Goal: Transaction & Acquisition: Purchase product/service

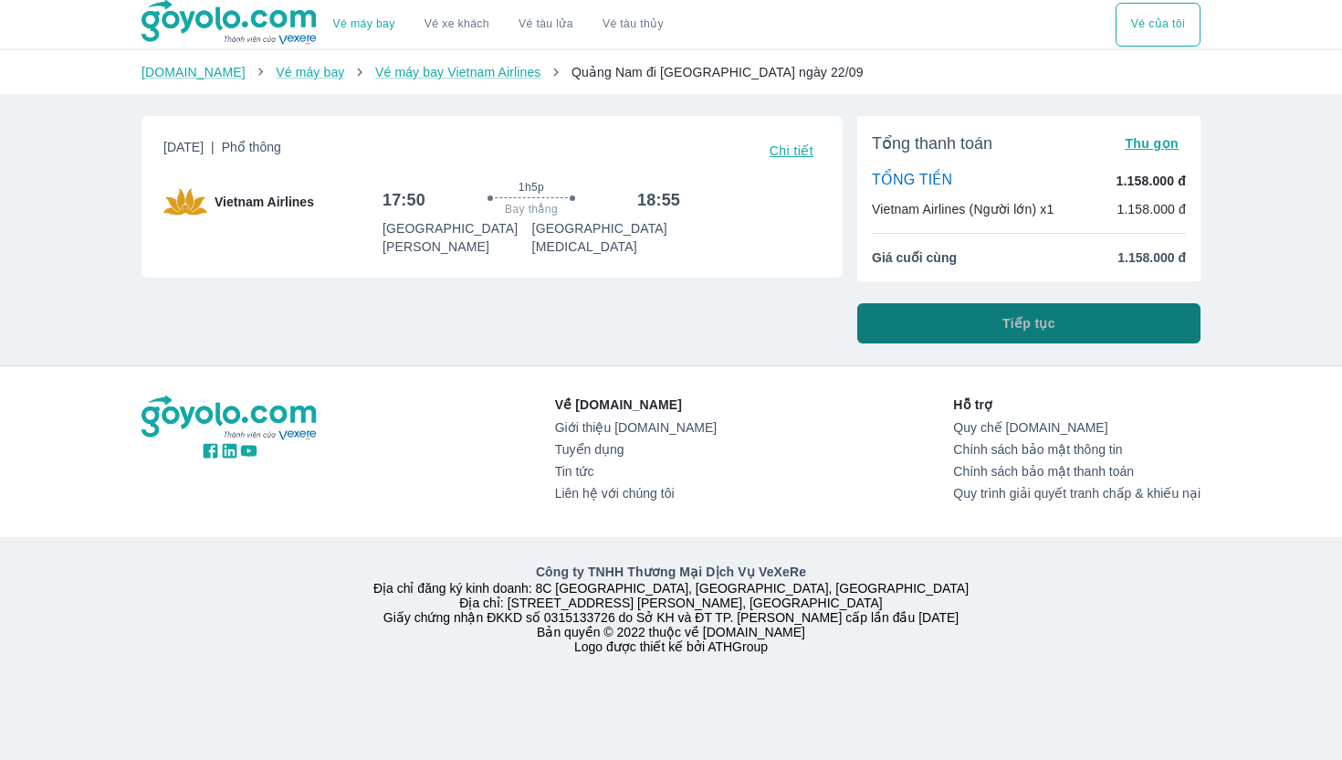
click at [1001, 328] on button "Tiếp tục" at bounding box center [1028, 323] width 343 height 40
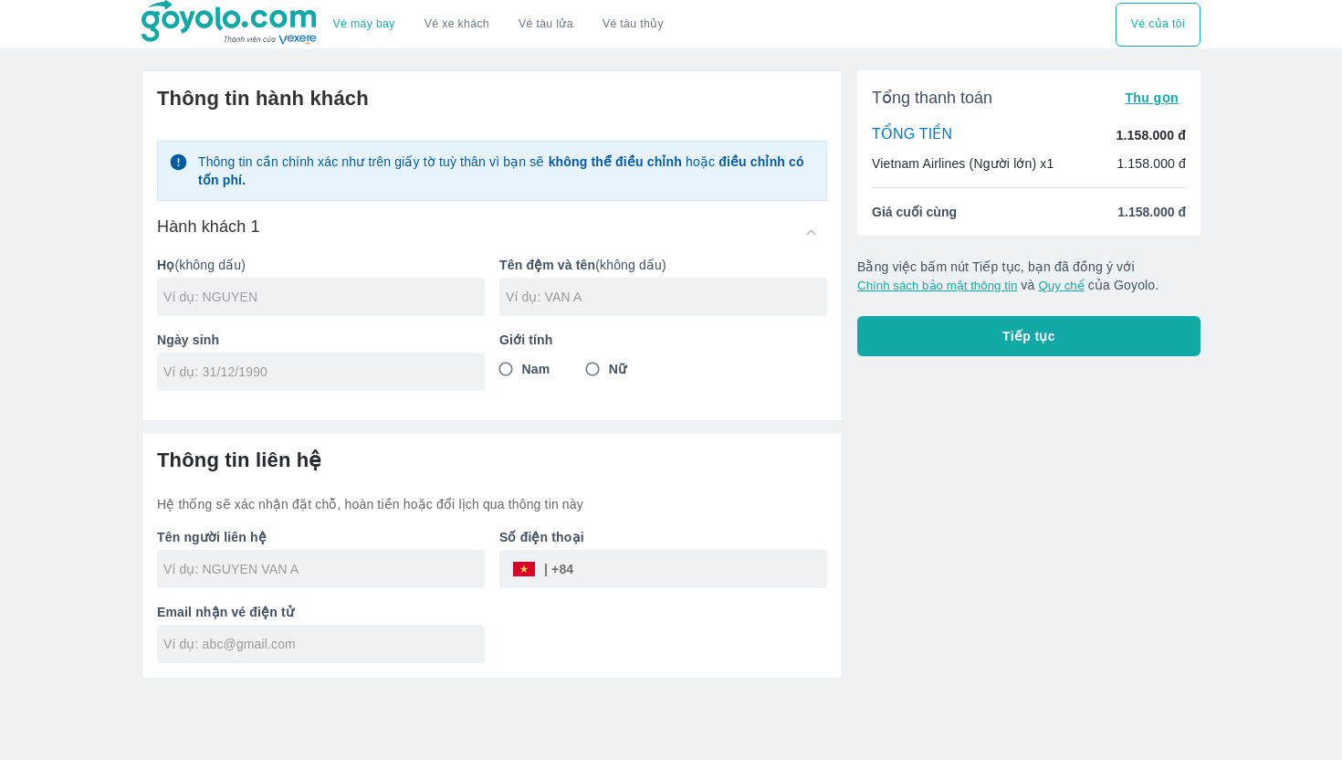
click at [383, 299] on input "text" at bounding box center [323, 297] width 321 height 18
click at [287, 296] on input "text" at bounding box center [323, 297] width 321 height 18
type input "NGUYEN"
click at [612, 299] on input "text" at bounding box center [666, 297] width 321 height 18
type input "THI THUY VY"
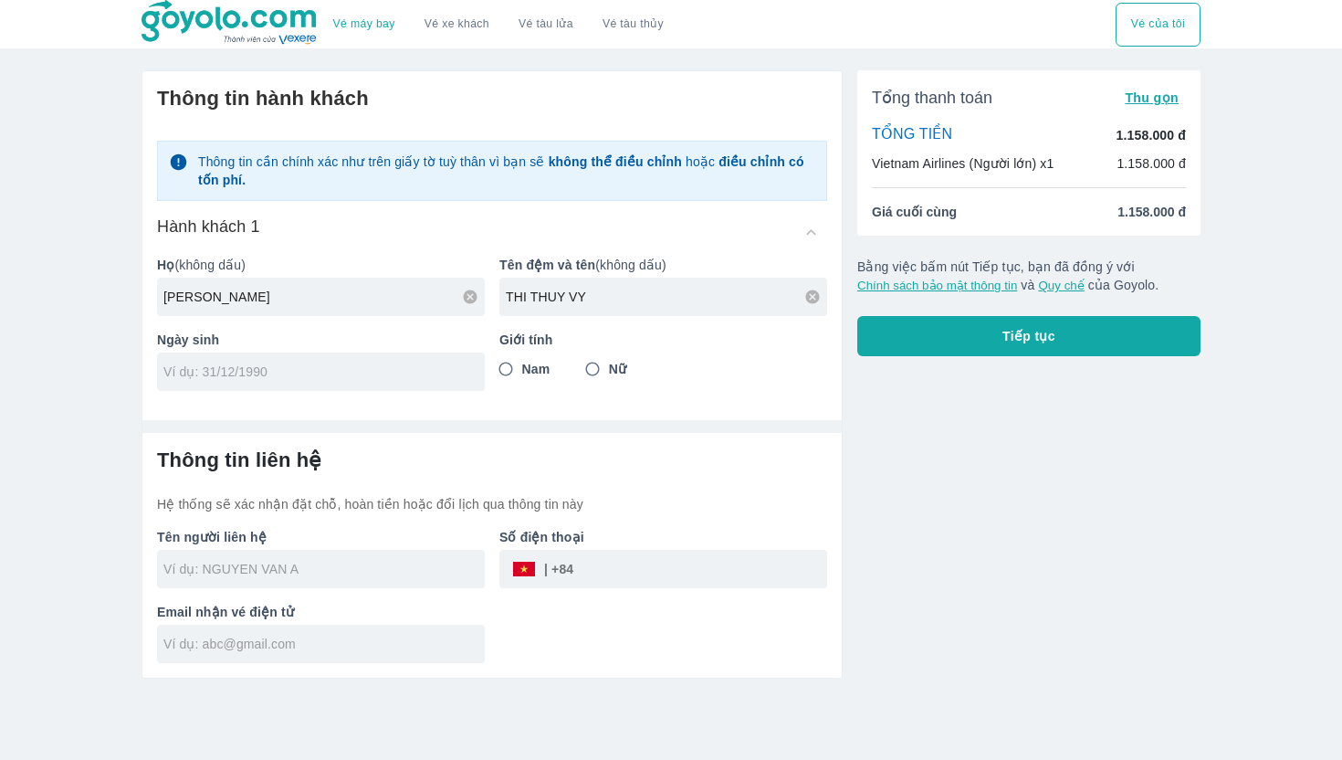
click at [315, 368] on input "tel" at bounding box center [314, 371] width 303 height 18
type input "04/04/1999"
click at [595, 372] on input "Nữ" at bounding box center [592, 368] width 33 height 33
radio input "true"
click at [313, 579] on div at bounding box center [321, 569] width 328 height 38
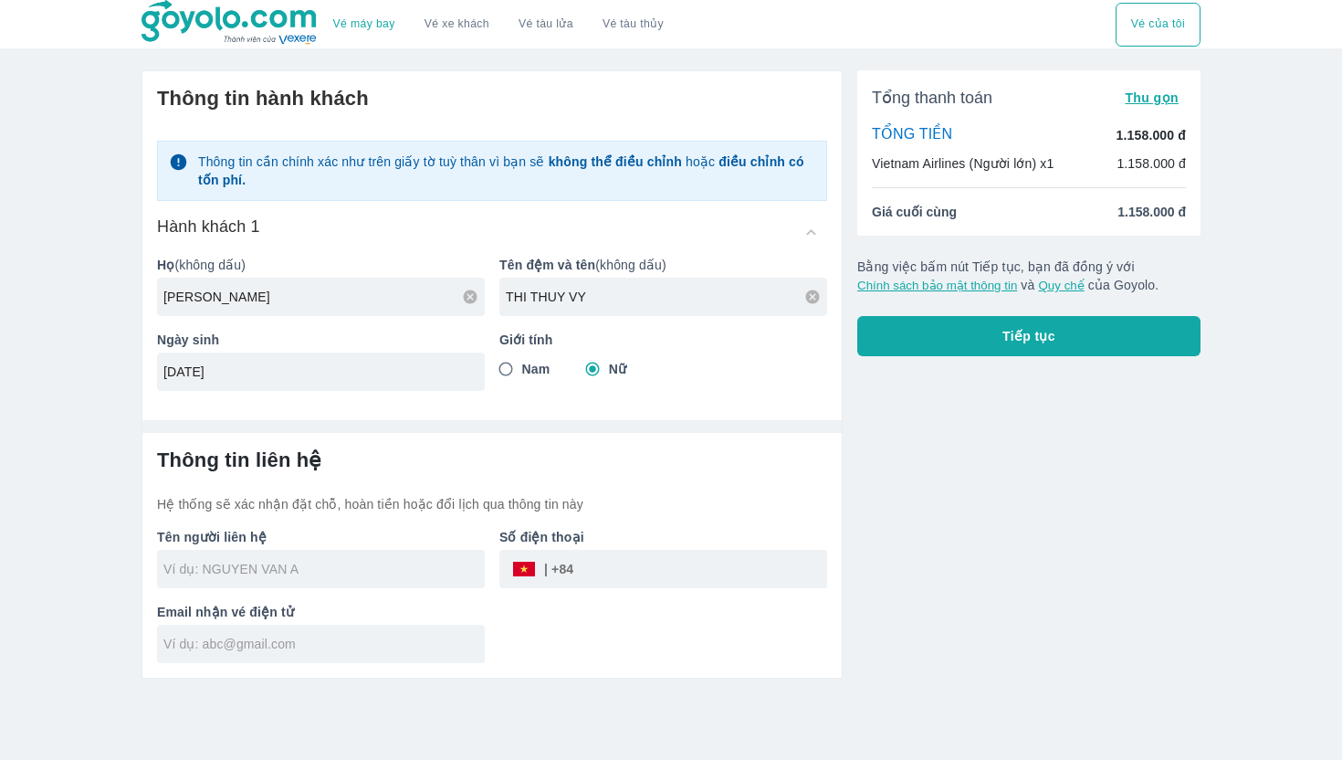
type input "[PERSON_NAME]"
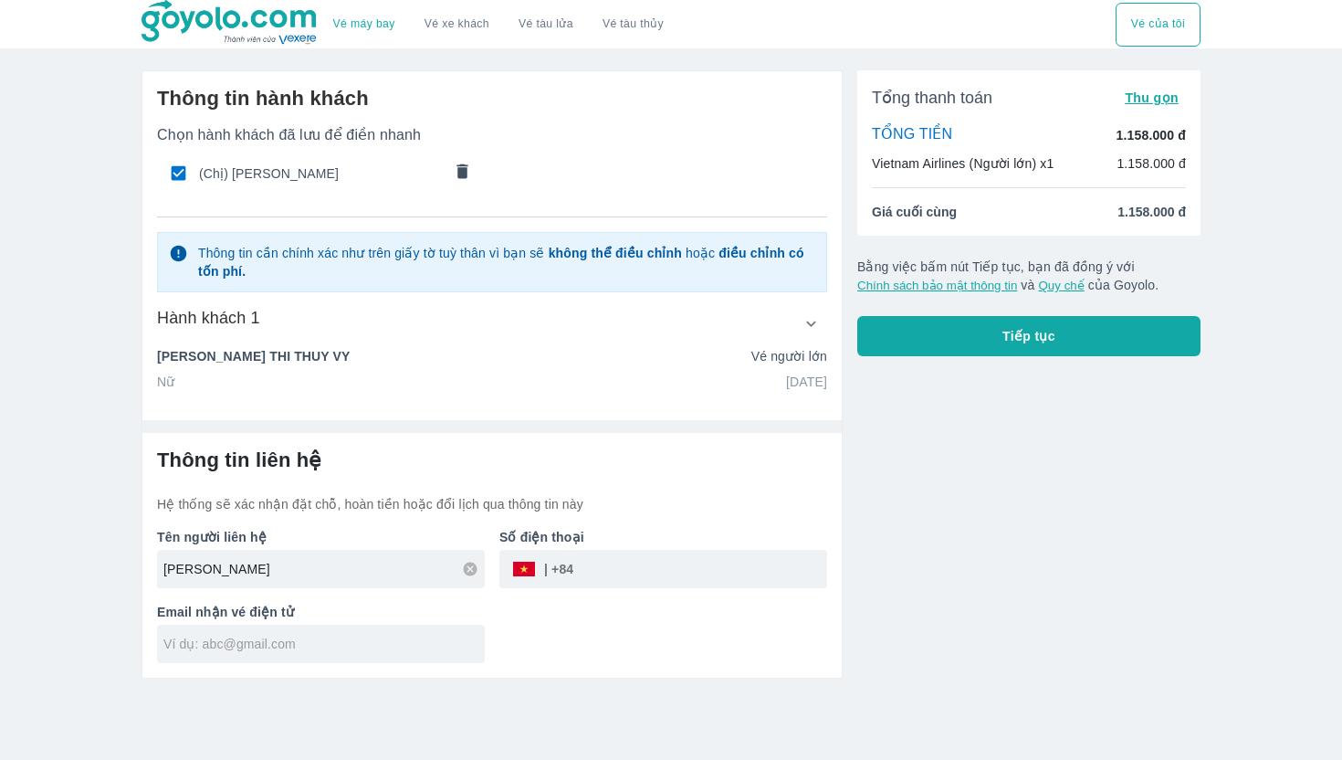
click at [623, 561] on input "tel" at bounding box center [700, 569] width 254 height 44
type input "0962477148"
type input "THI THUY VY NGUYEN"
type input "[EMAIL_ADDRESS][DOMAIN_NAME]"
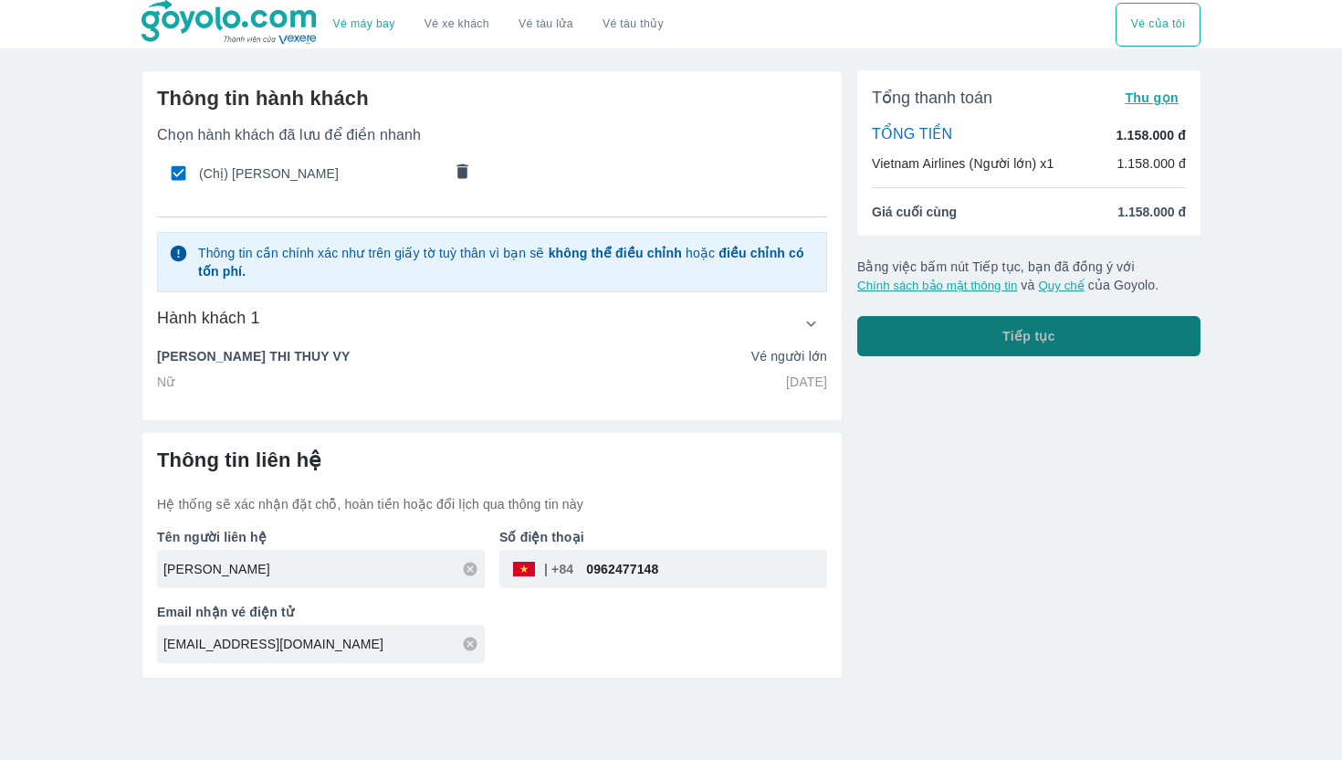
click at [917, 347] on button "Tiếp tục" at bounding box center [1028, 336] width 343 height 40
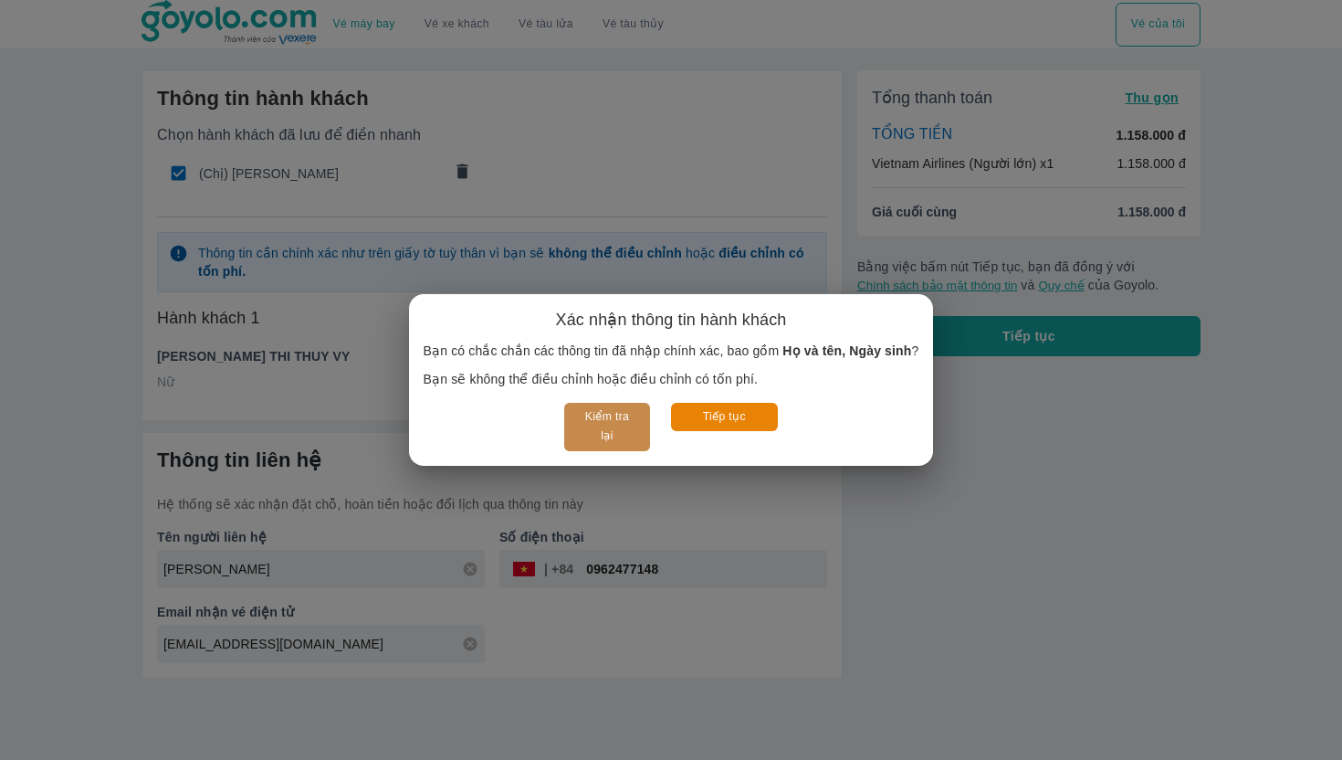
click at [606, 425] on button "Kiểm tra lại" at bounding box center [606, 427] width 85 height 48
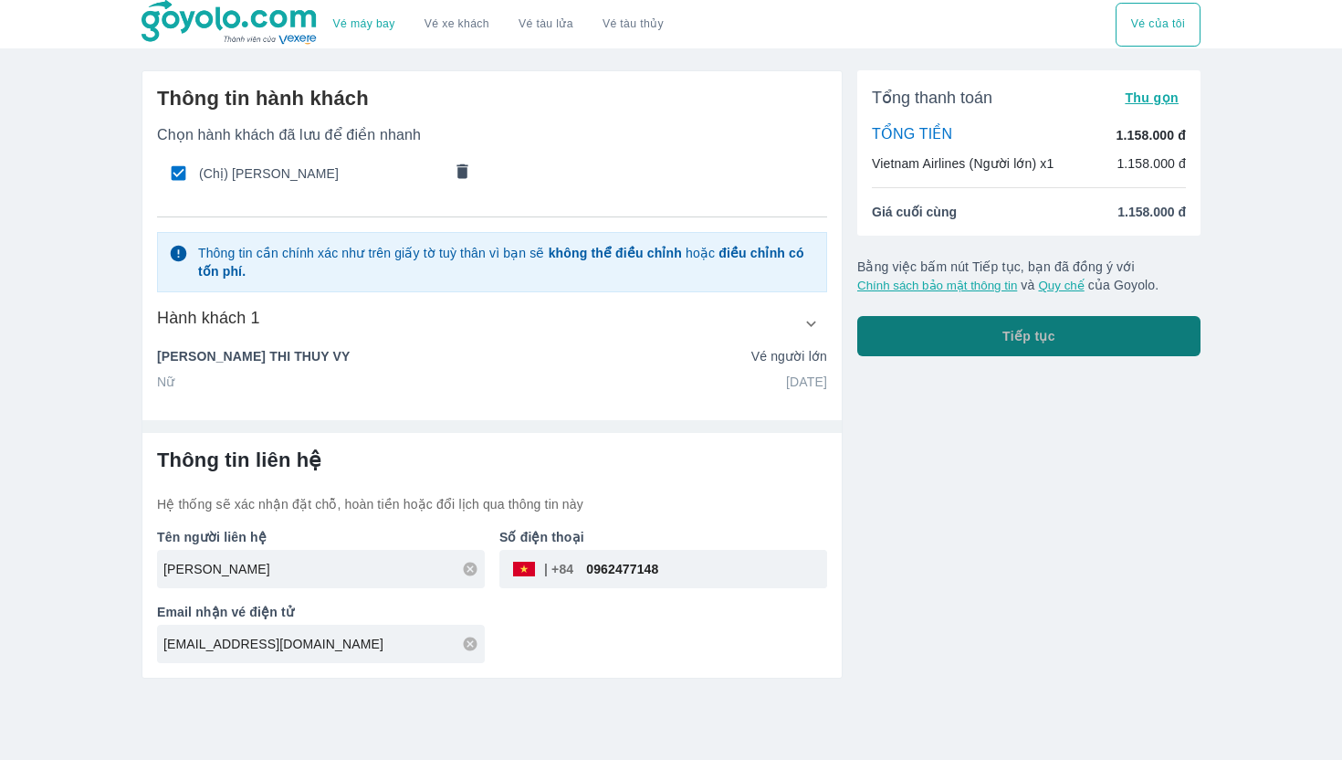
click at [995, 325] on button "Tiếp tục" at bounding box center [1028, 336] width 343 height 40
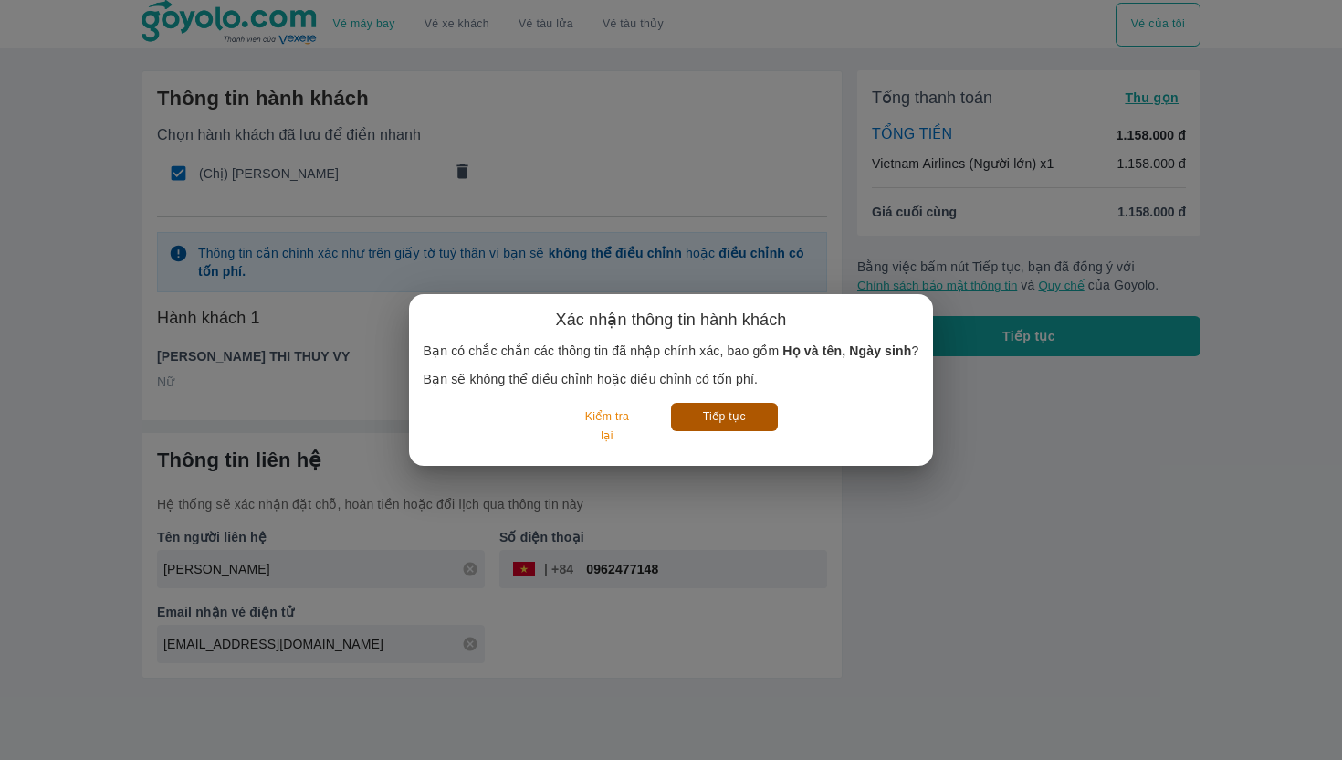
click at [724, 425] on button "Tiếp tục" at bounding box center [724, 417] width 107 height 28
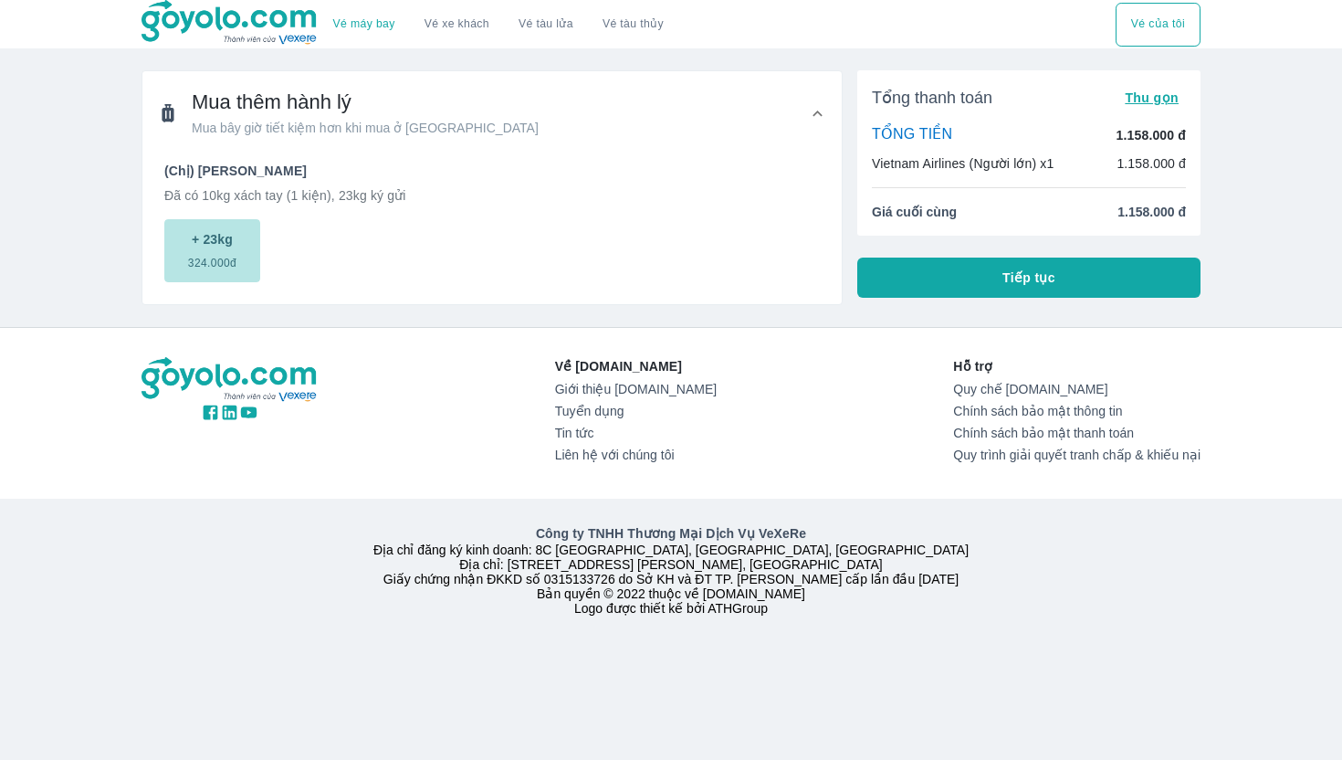
click at [205, 257] on span "324.000đ" at bounding box center [212, 259] width 48 height 22
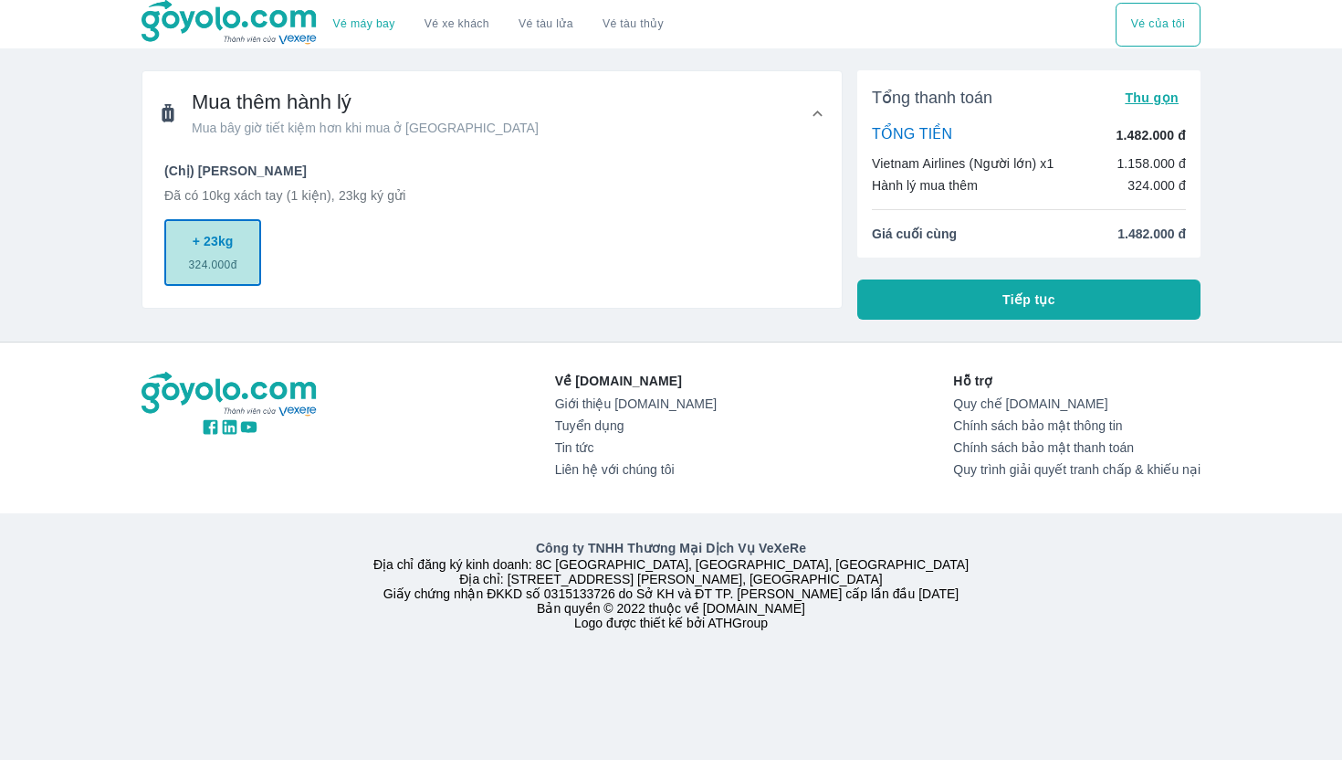
click at [206, 257] on span "324.000đ" at bounding box center [213, 261] width 48 height 22
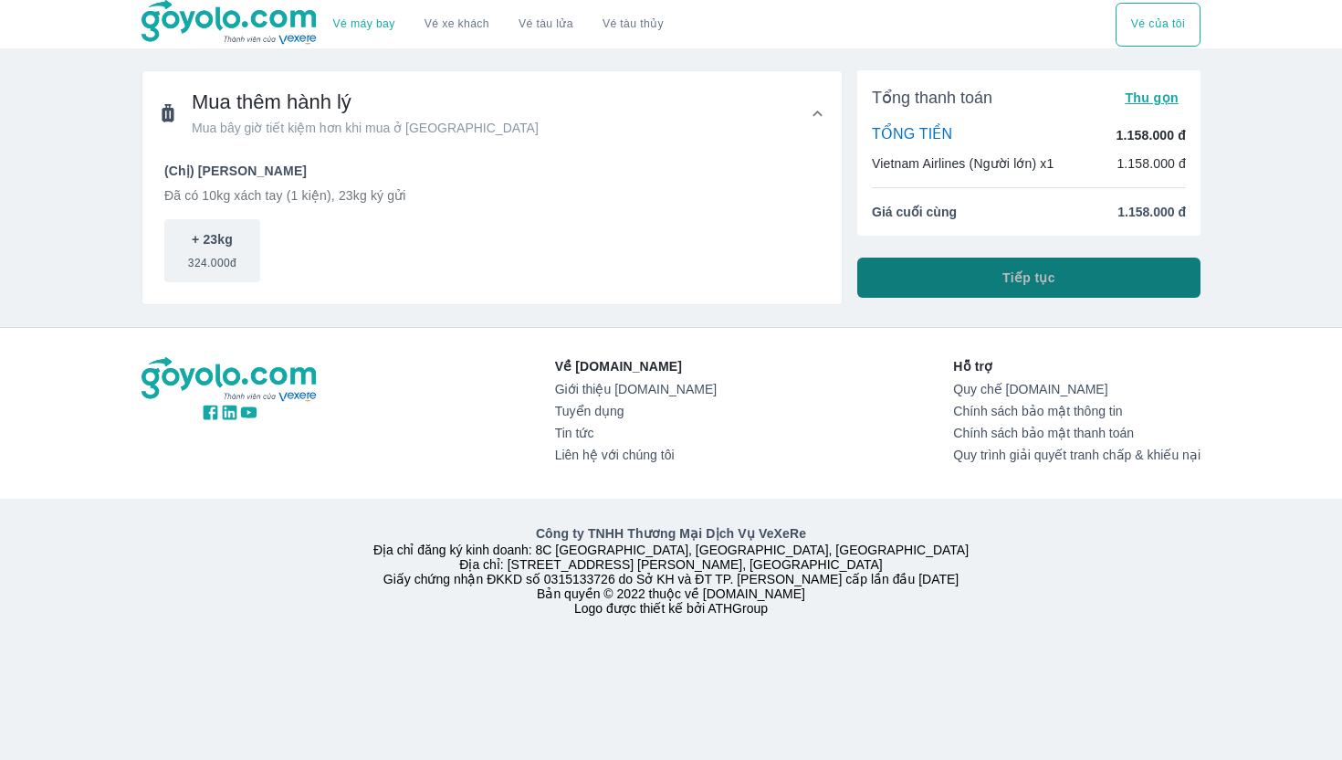
click at [1020, 275] on span "Tiếp tục" at bounding box center [1028, 277] width 53 height 18
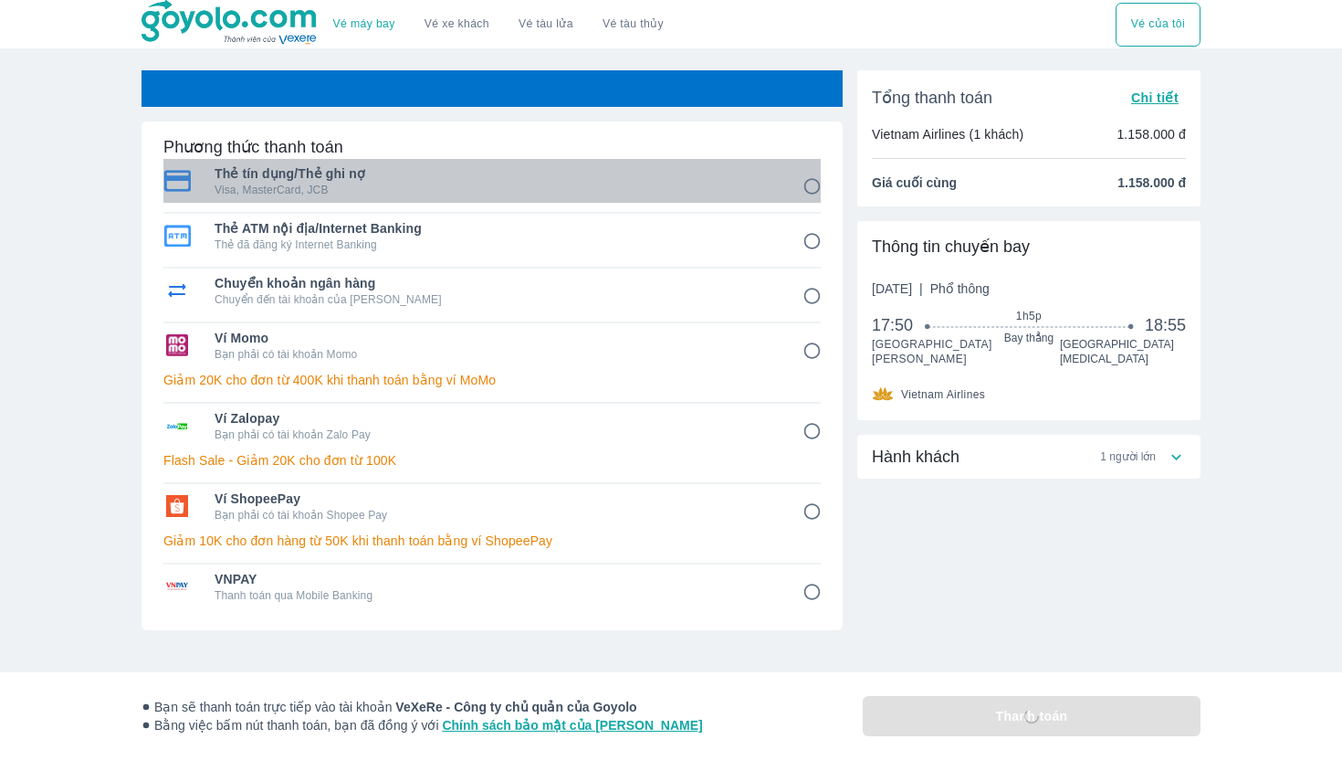
click at [487, 180] on span "Thẻ tín dụng/Thẻ ghi nợ" at bounding box center [496, 173] width 562 height 18
radio input "true"
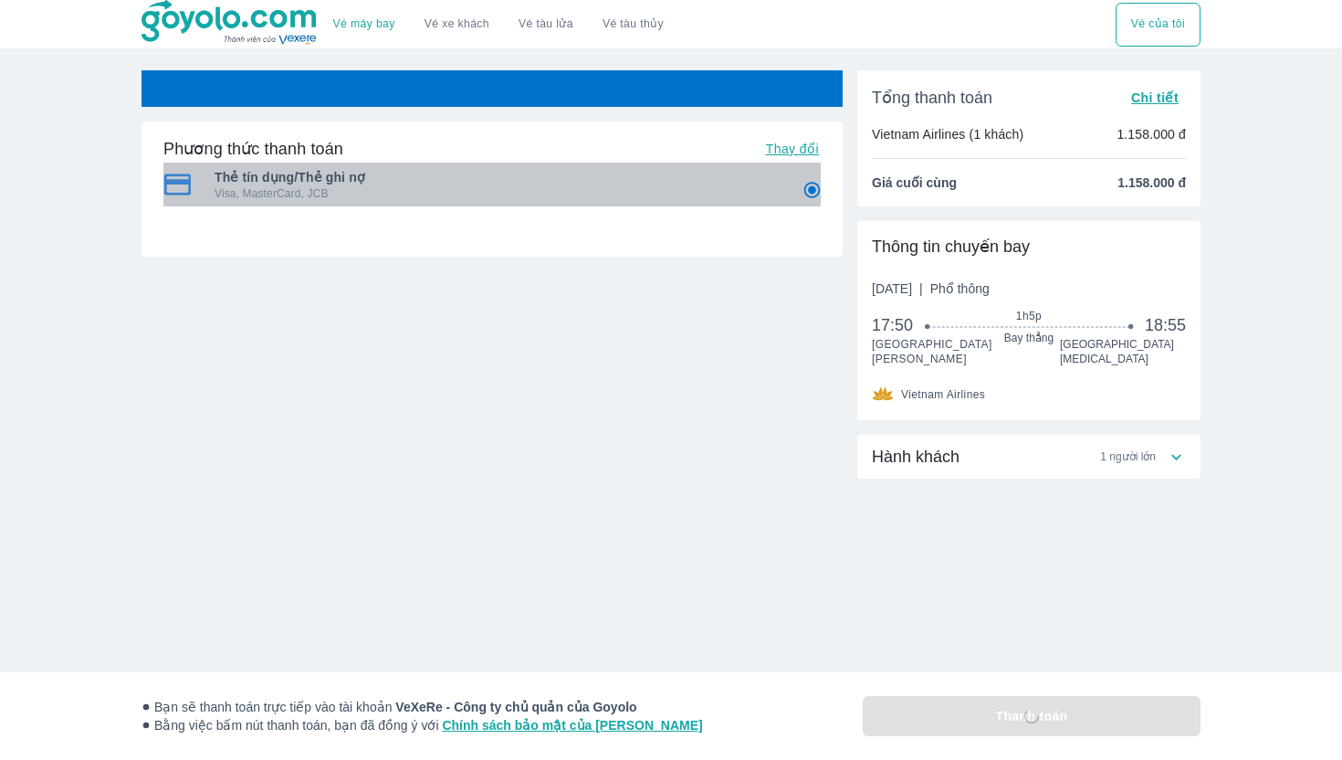
click at [509, 183] on span "Thẻ tín dụng/Thẻ ghi nợ" at bounding box center [496, 177] width 562 height 18
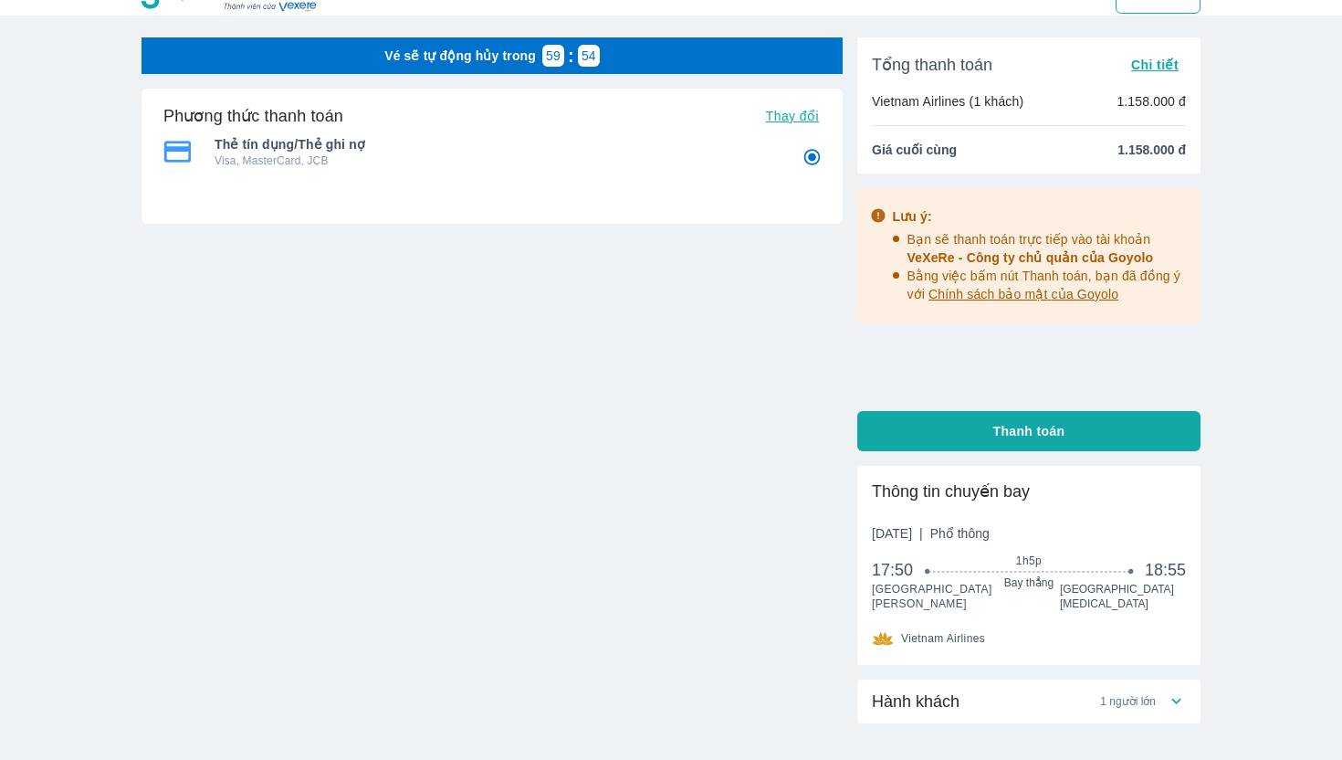
scroll to position [142, 0]
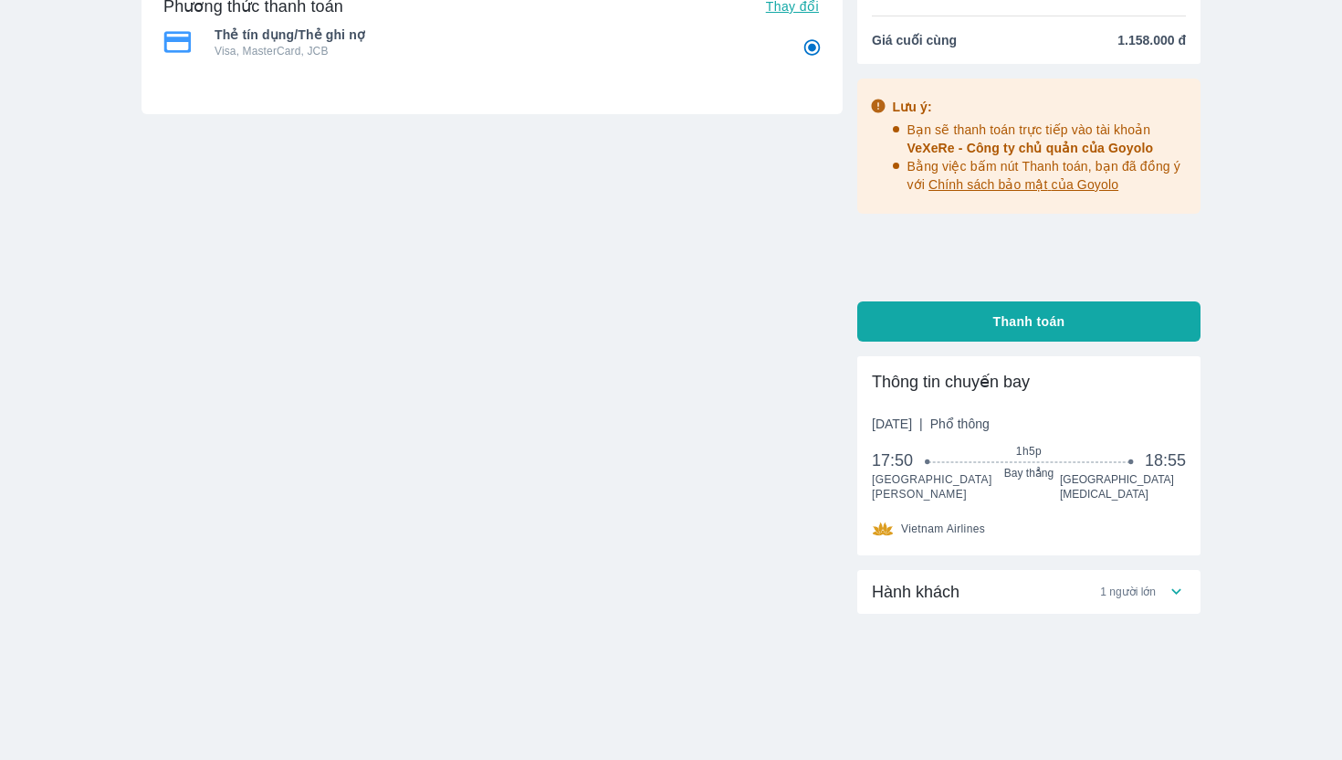
click at [1036, 313] on span "Thanh toán" at bounding box center [1029, 321] width 72 height 18
radio input "false"
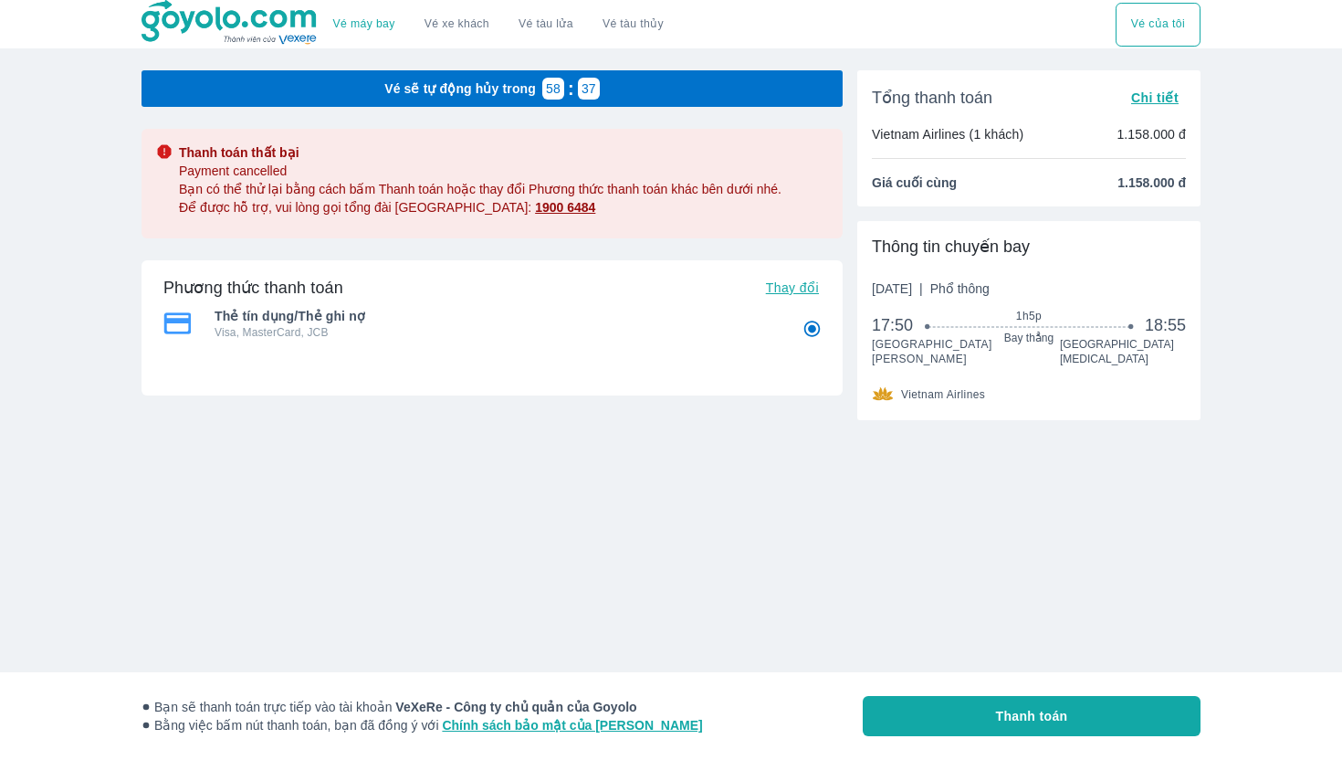
drag, startPoint x: 1158, startPoint y: 100, endPoint x: 860, endPoint y: 619, distance: 597.9
click at [859, 620] on div "Vé máy bay Vé xe khách Vé tàu lửa Vé tàu thủy Vé của tôi Vé sẽ tự động hủy tron…" at bounding box center [671, 380] width 1342 height 760
click at [786, 284] on span "Thay đổi" at bounding box center [792, 287] width 53 height 15
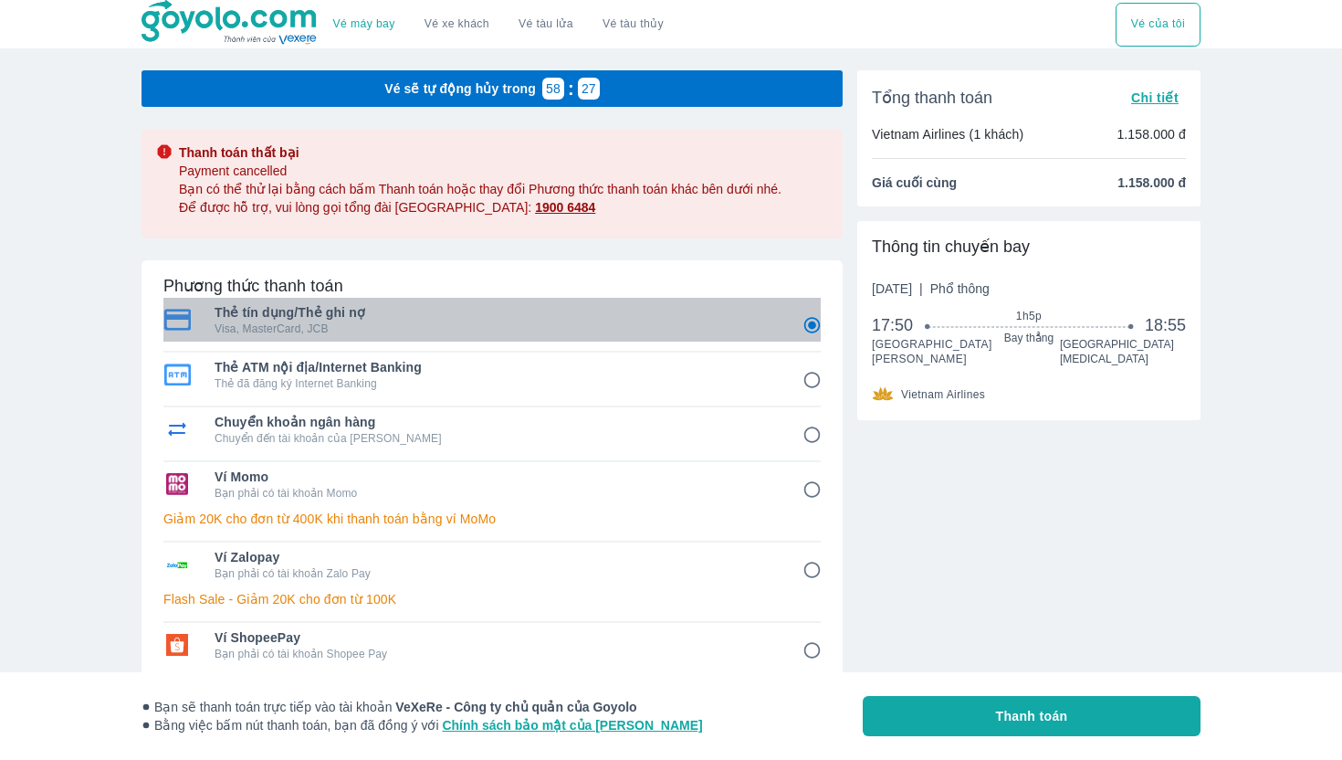
click at [670, 317] on span "Thẻ tín dụng/Thẻ ghi nợ" at bounding box center [496, 312] width 562 height 18
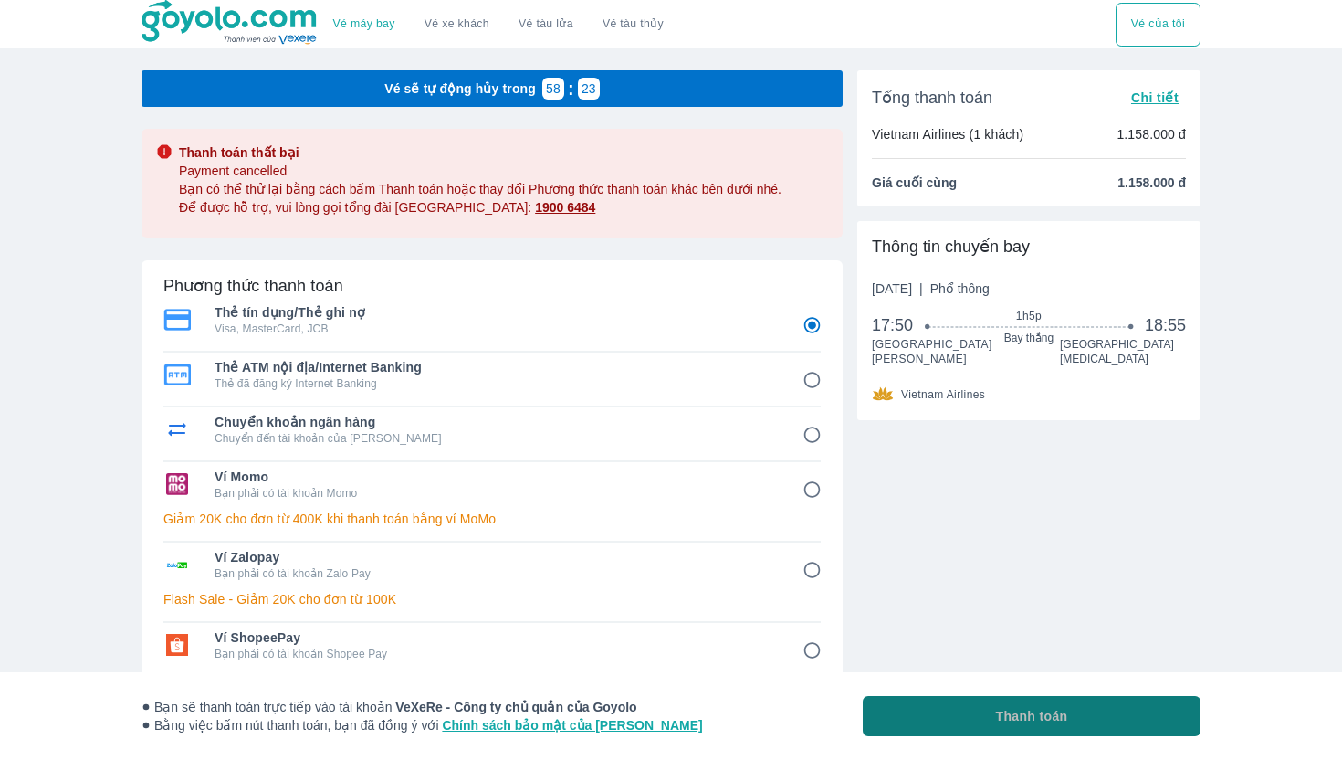
click at [1004, 733] on button "Thanh toán" at bounding box center [1032, 716] width 338 height 40
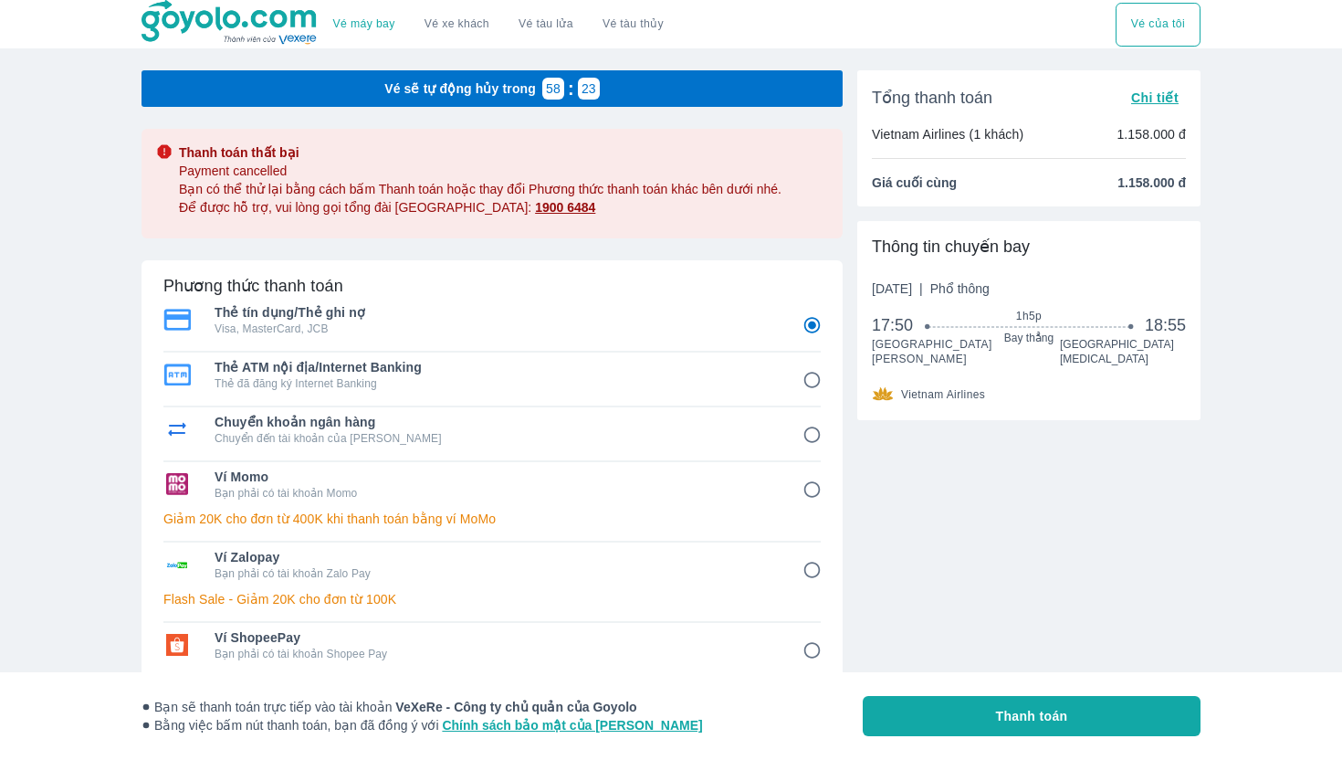
radio input "false"
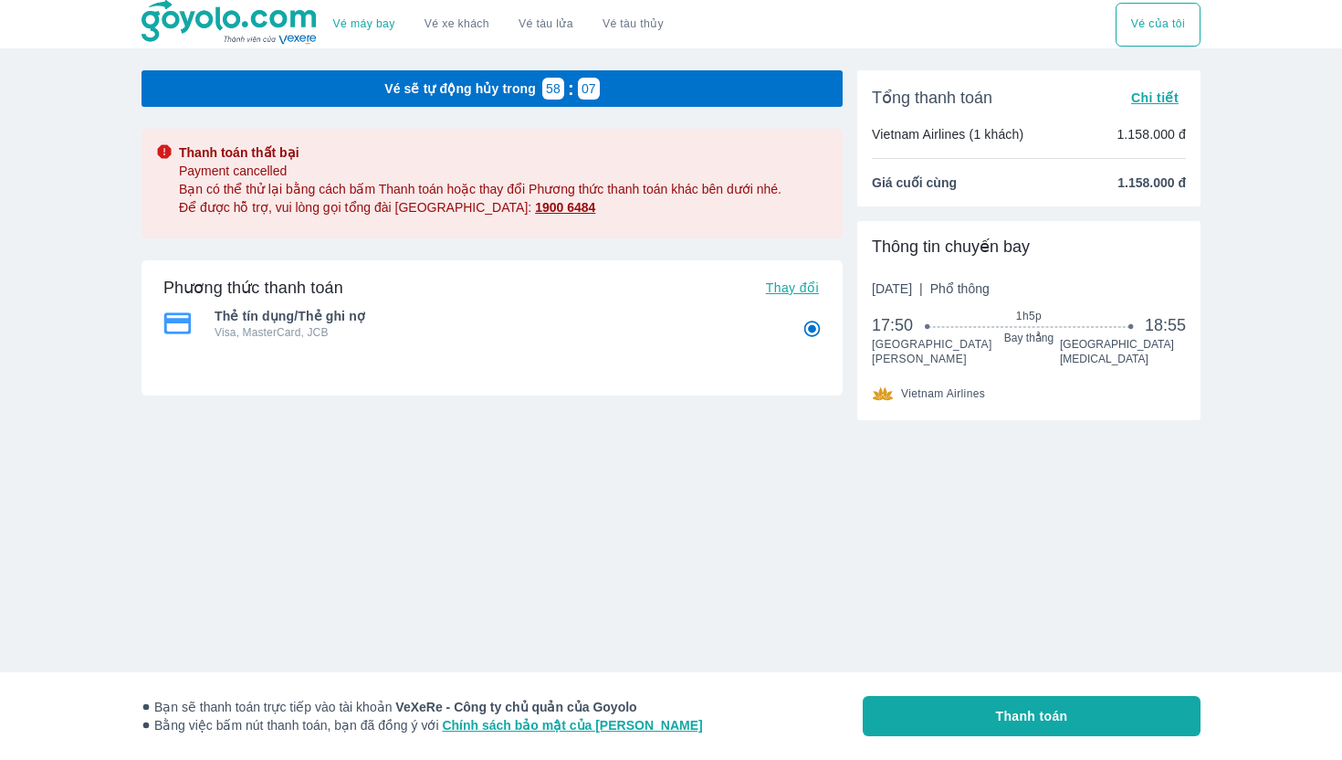
click at [1161, 25] on button "Vé của tôi" at bounding box center [1158, 25] width 85 height 44
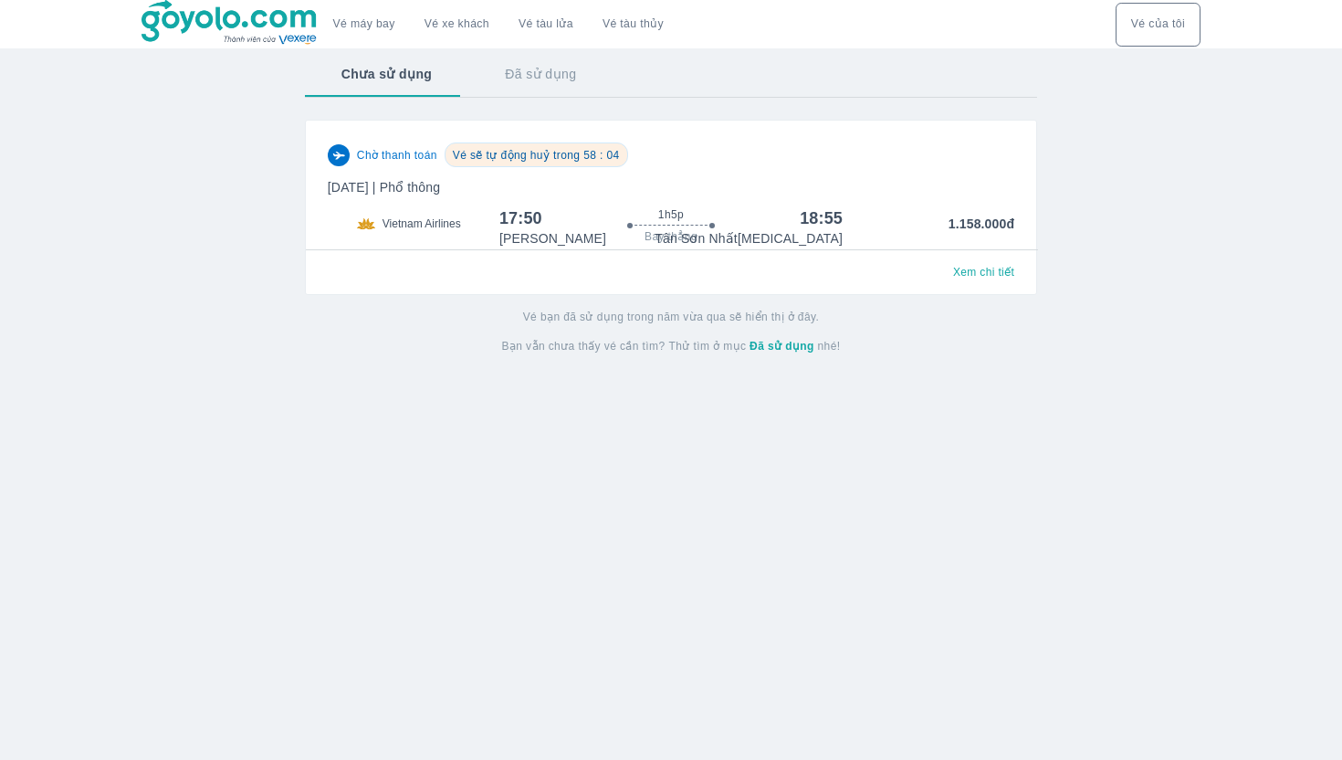
click at [721, 190] on p "Thứ 2, 22 Thg 09 2025 | Phổ thông" at bounding box center [671, 187] width 686 height 18
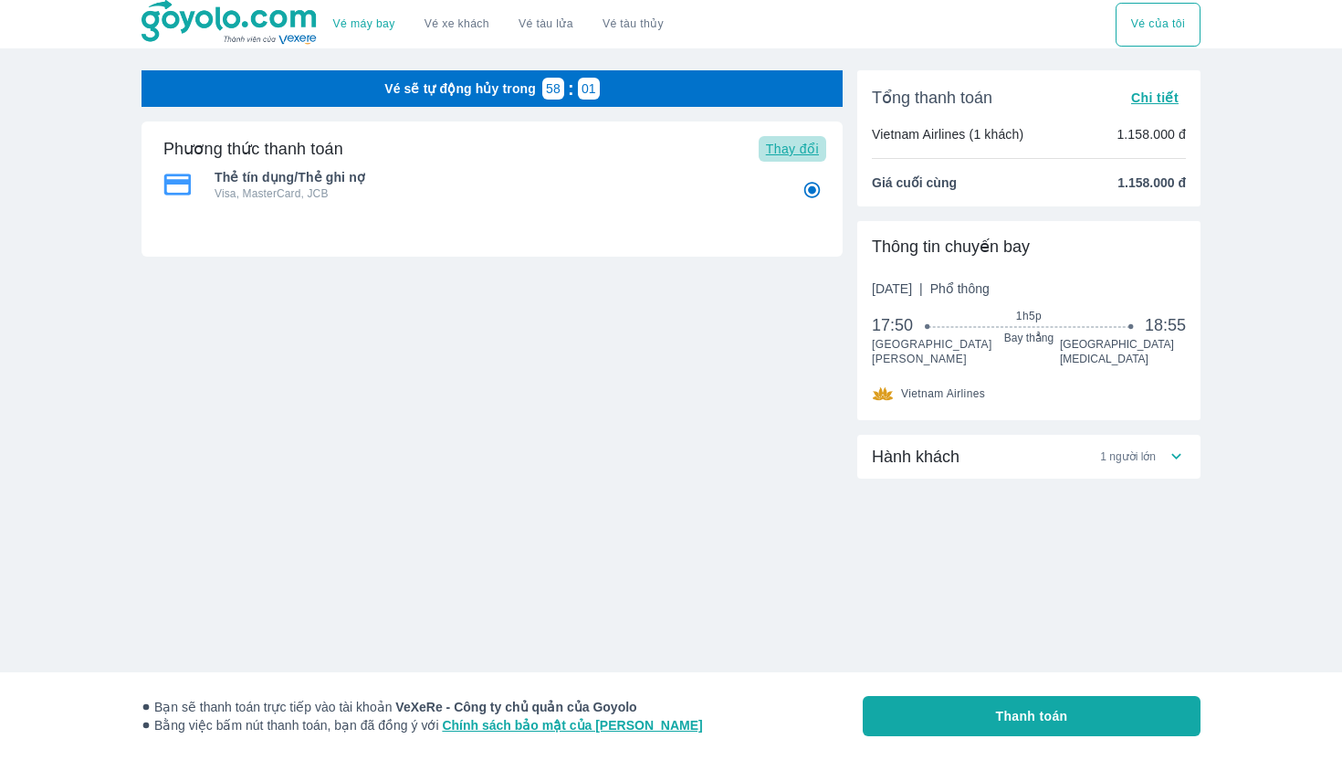
click at [786, 153] on span "Thay đổi" at bounding box center [792, 148] width 53 height 15
radio input "false"
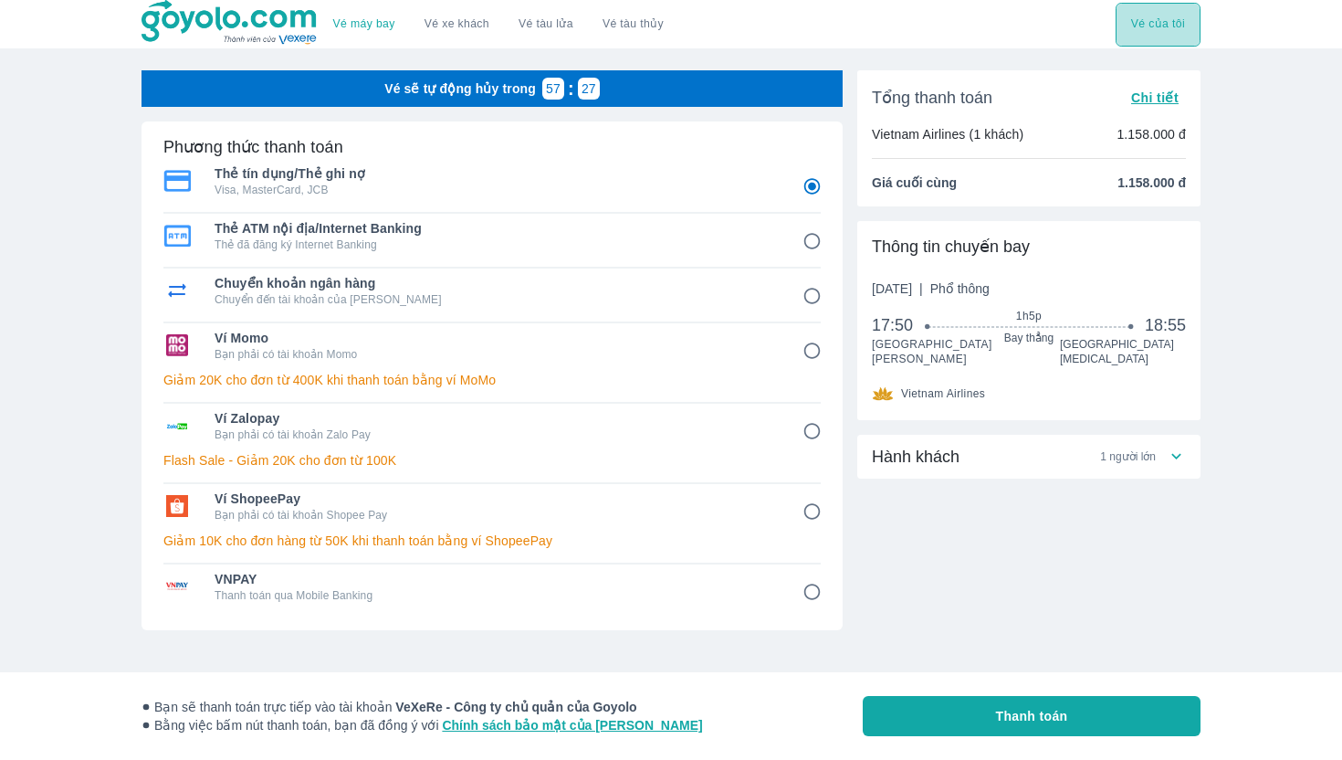
click at [1147, 27] on button "Vé của tôi" at bounding box center [1158, 25] width 85 height 44
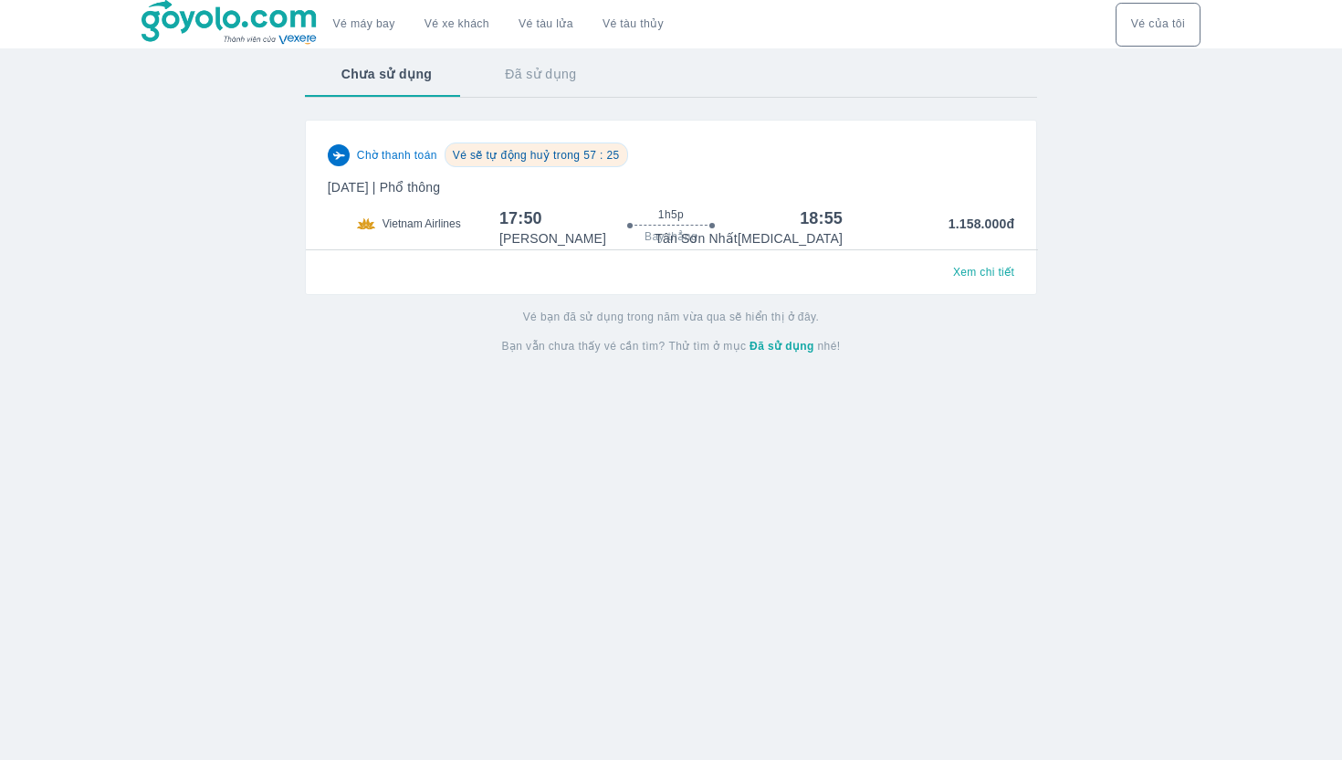
click at [558, 82] on button "Đã sử dụng" at bounding box center [540, 73] width 144 height 47
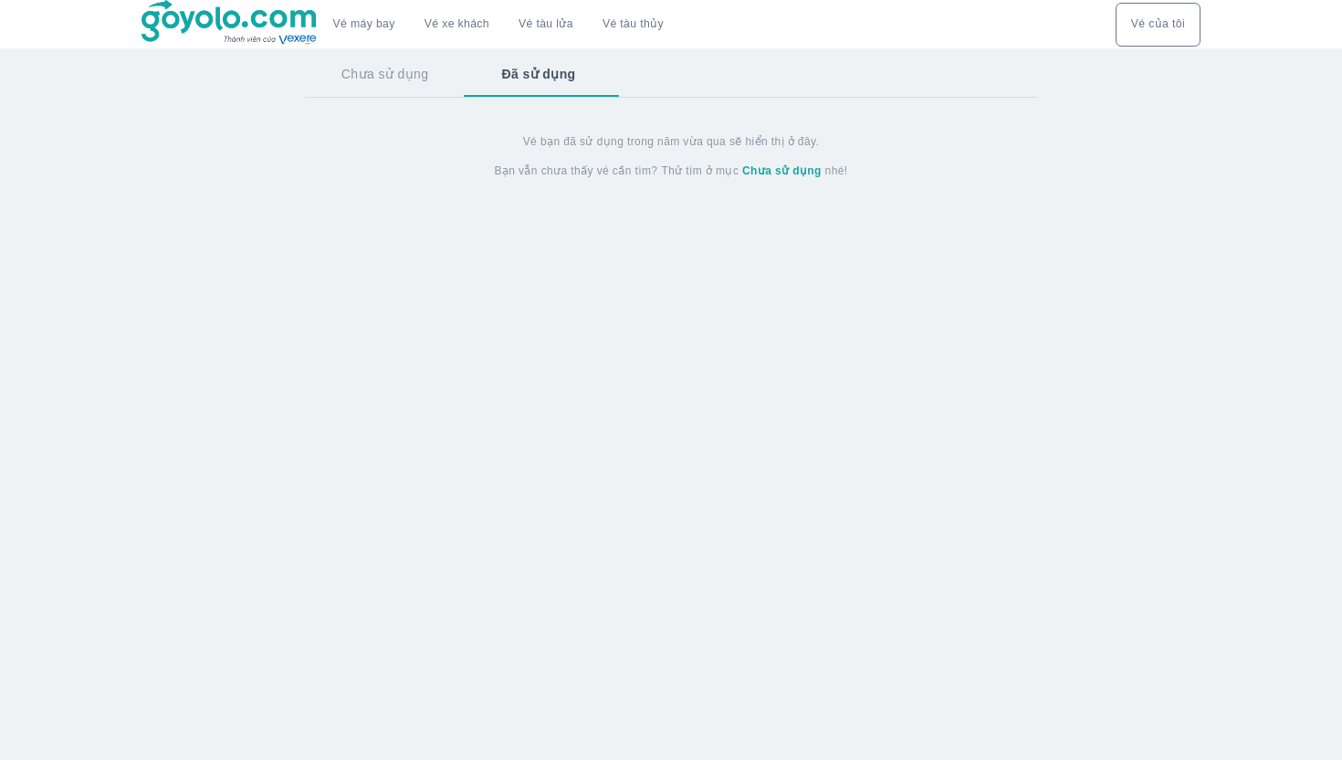
click at [384, 84] on button "Chưa sử dụng" at bounding box center [385, 73] width 161 height 47
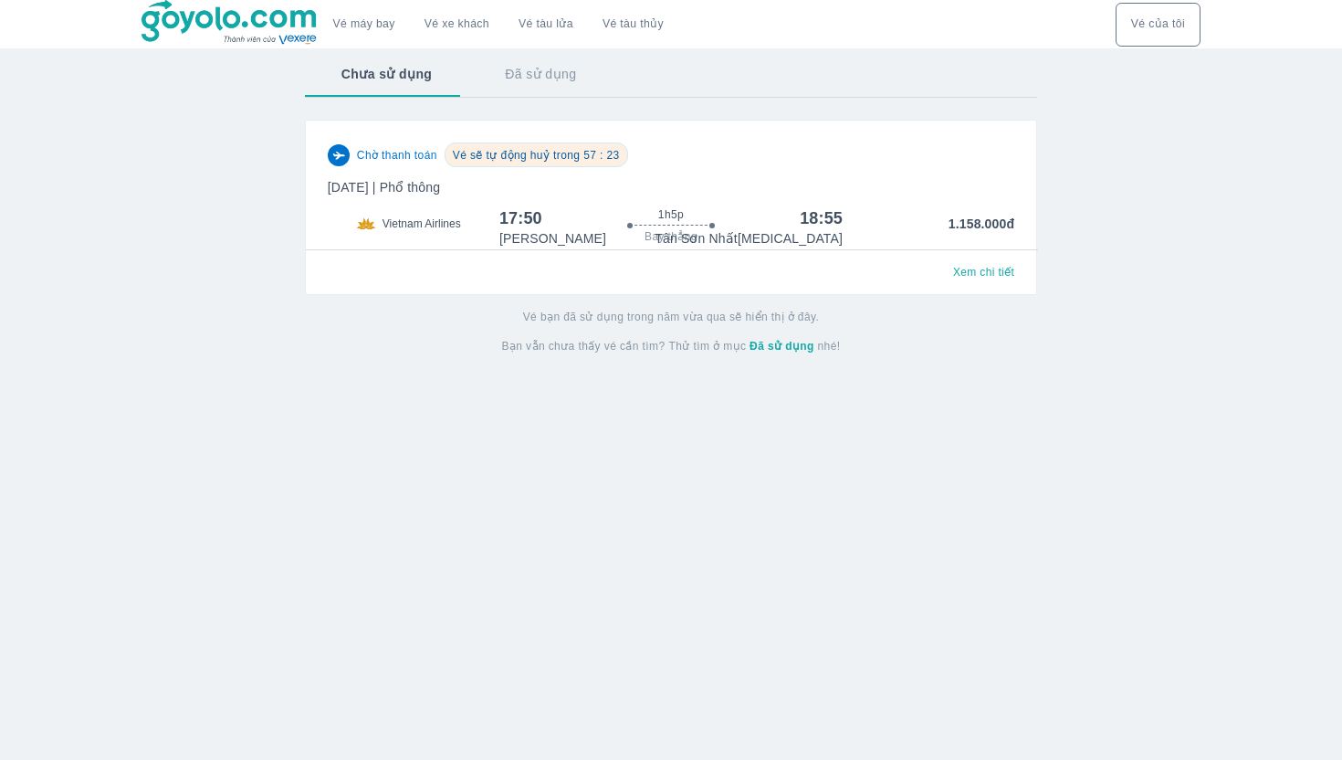
click at [697, 189] on p "Thứ 2, 22 Thg 09 2025 | Phổ thông" at bounding box center [671, 187] width 686 height 18
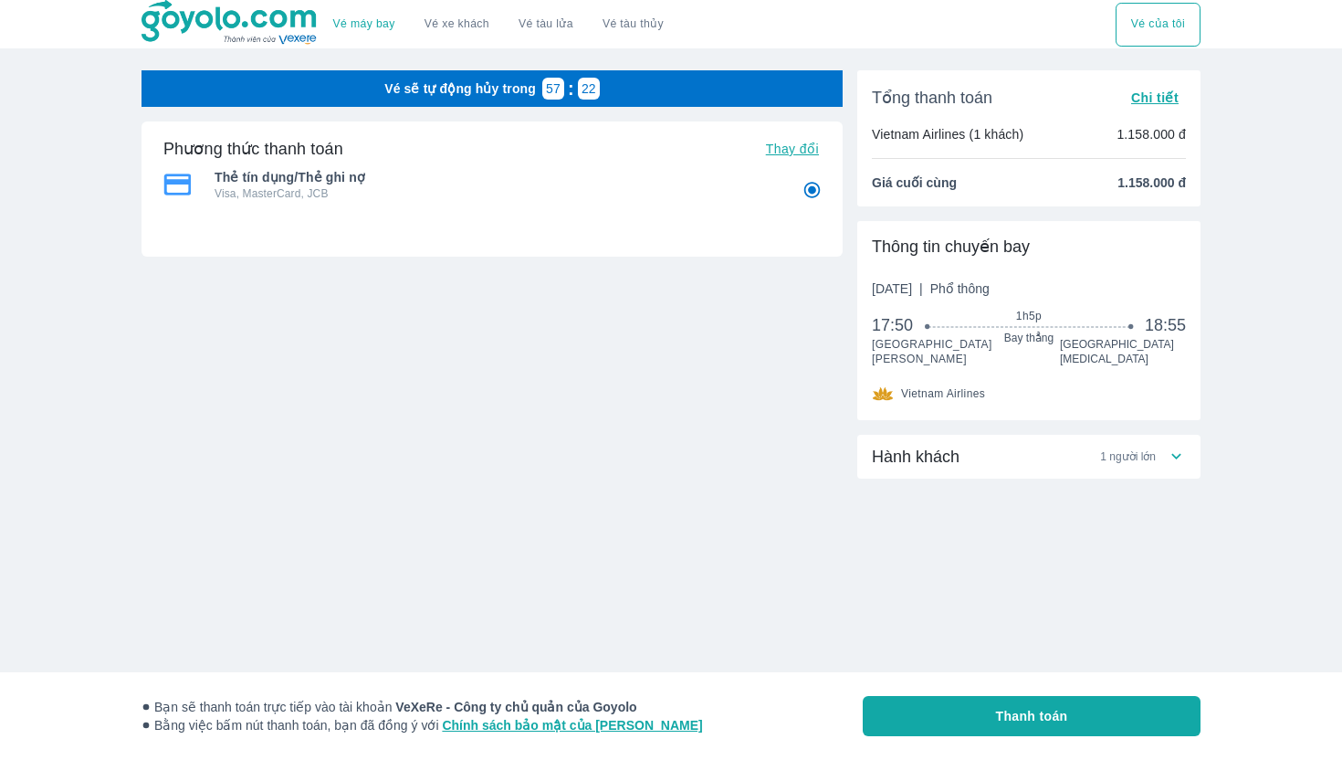
radio input "false"
click at [449, 26] on link "Vé xe khách" at bounding box center [456, 24] width 65 height 14
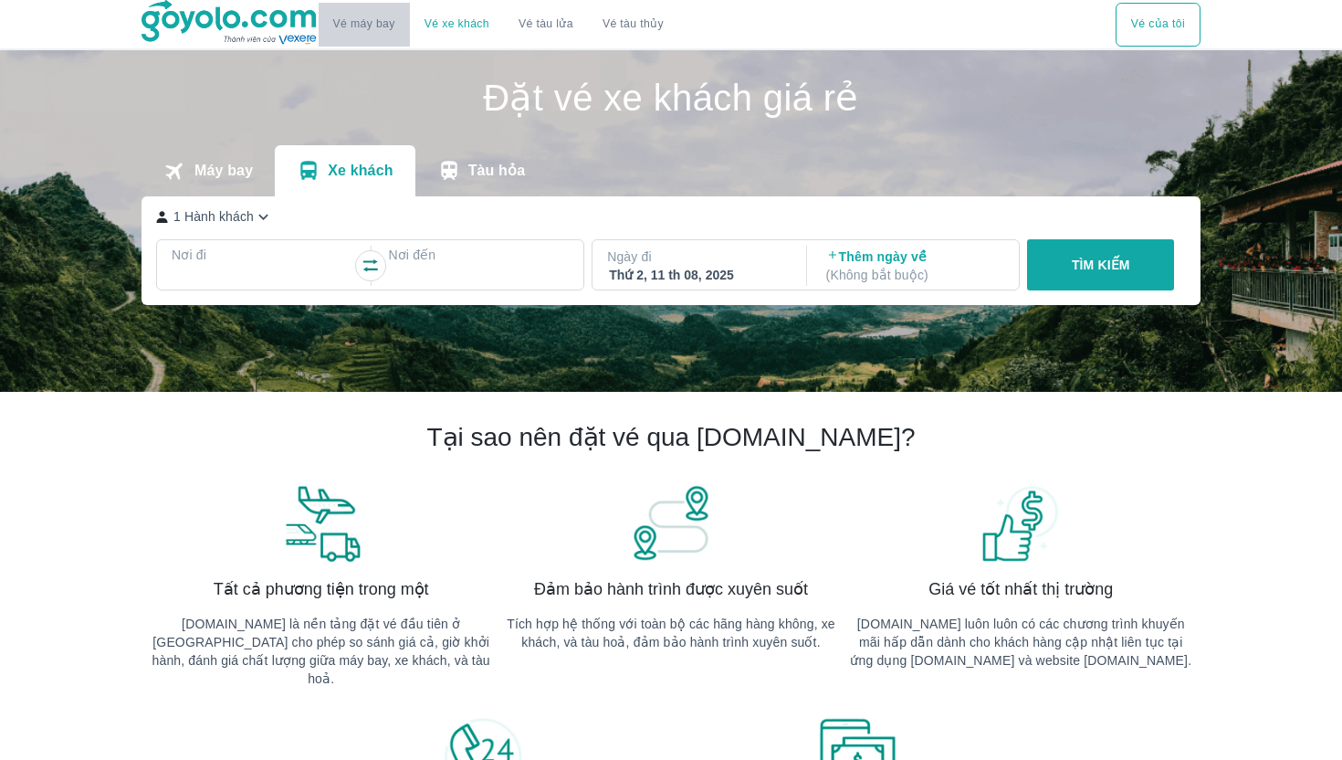
click at [376, 23] on link "Vé máy bay" at bounding box center [364, 24] width 62 height 14
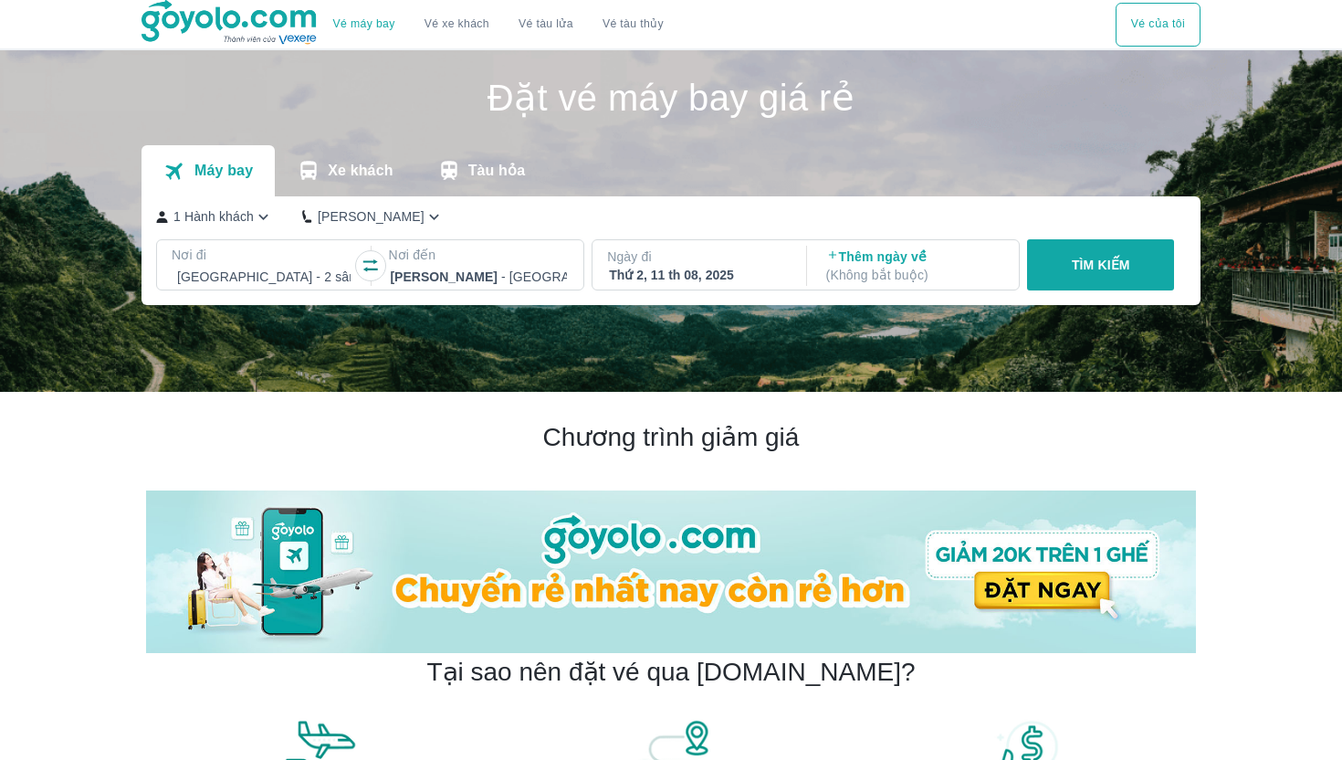
click at [789, 283] on div "Ngày đi Thứ 2, 11 th 08, 2025" at bounding box center [697, 265] width 210 height 37
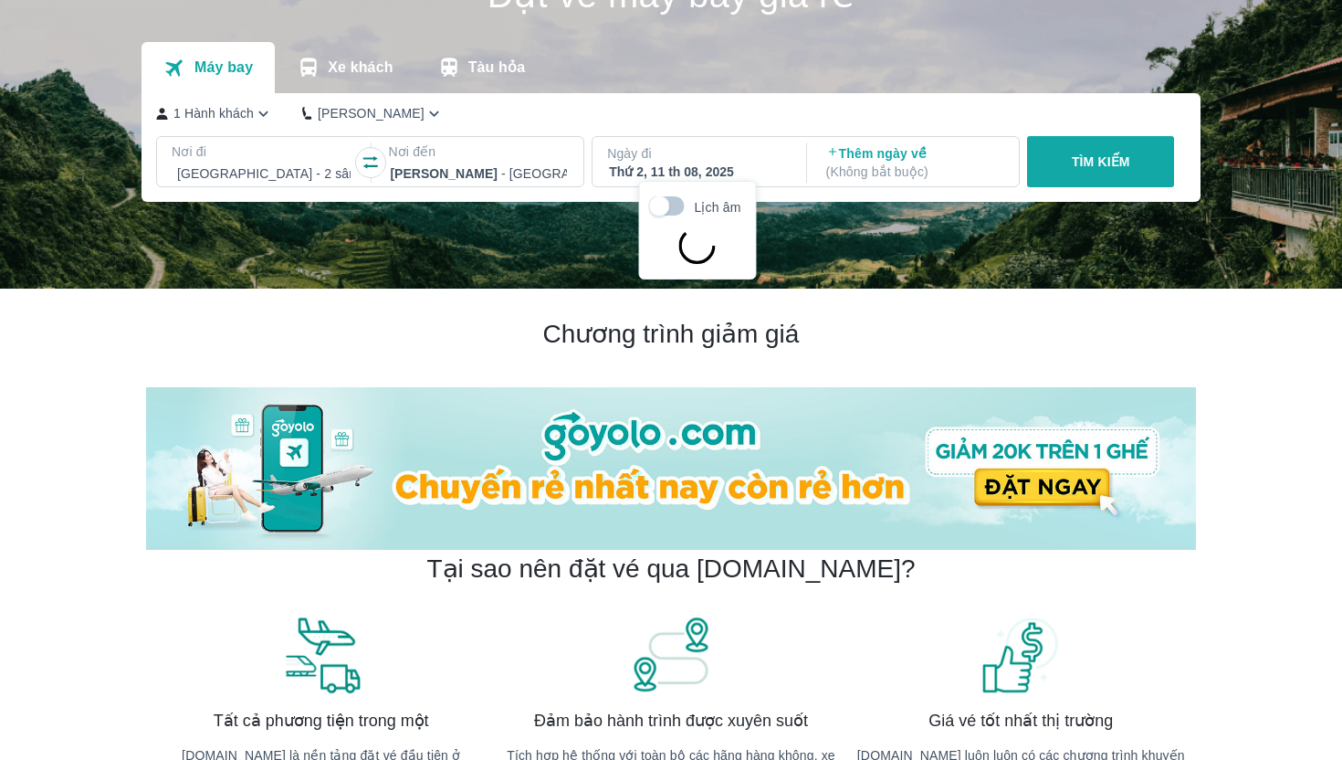
scroll to position [105, 0]
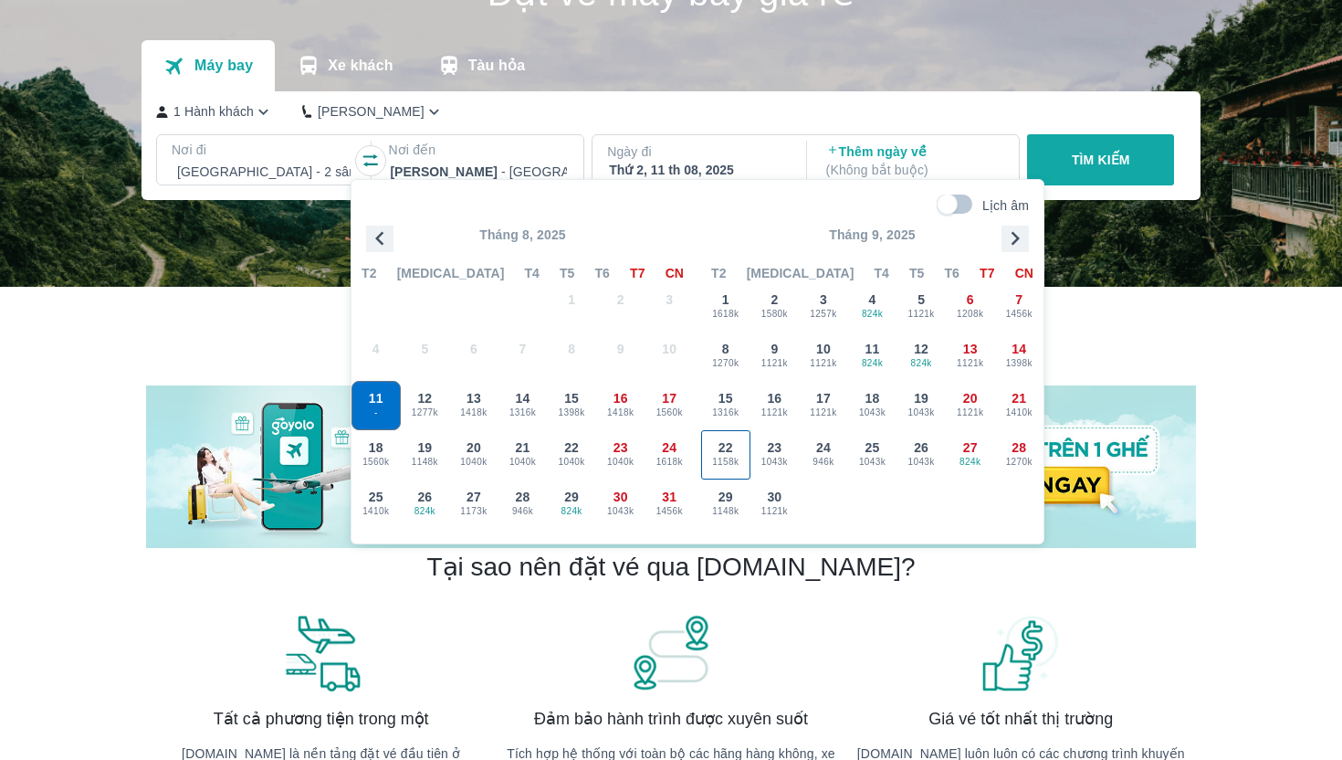
click at [728, 448] on span "22" at bounding box center [725, 447] width 15 height 18
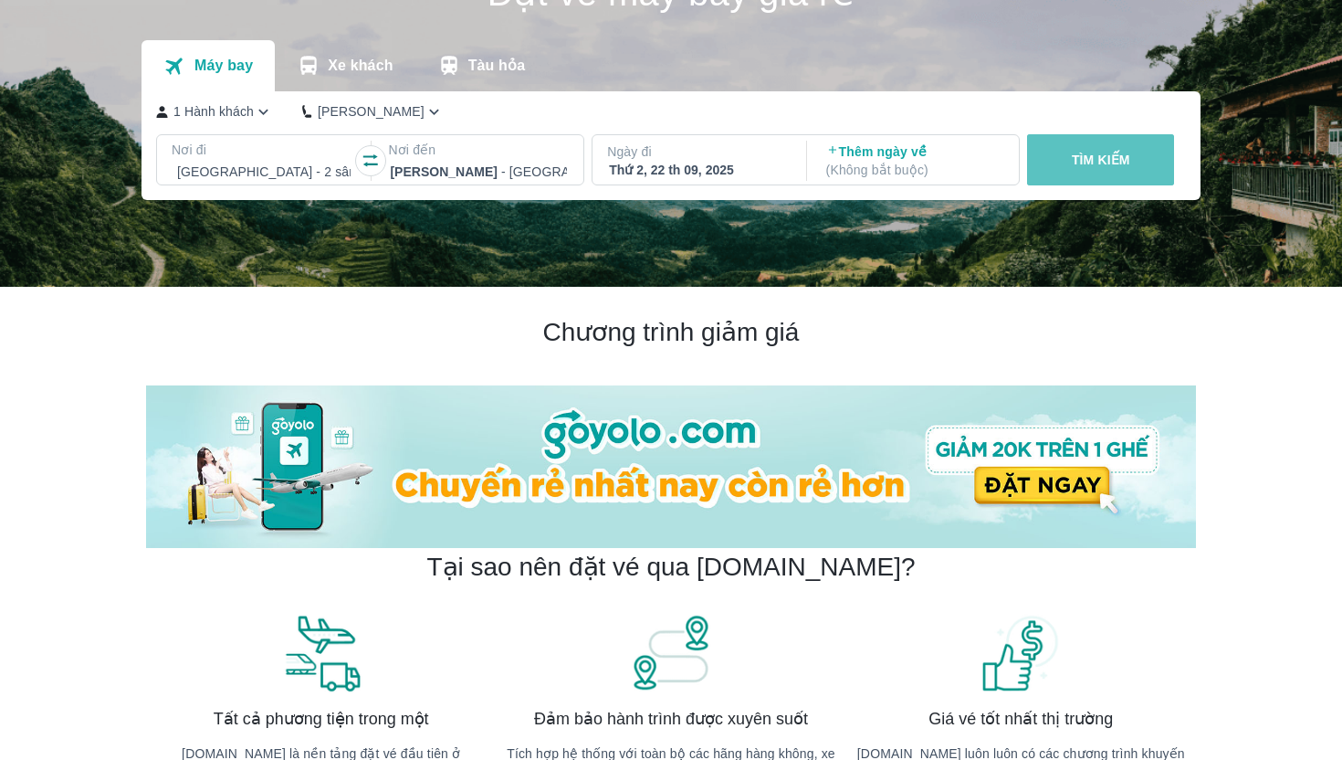
click at [1119, 165] on p "TÌM KIẾM" at bounding box center [1101, 160] width 58 height 18
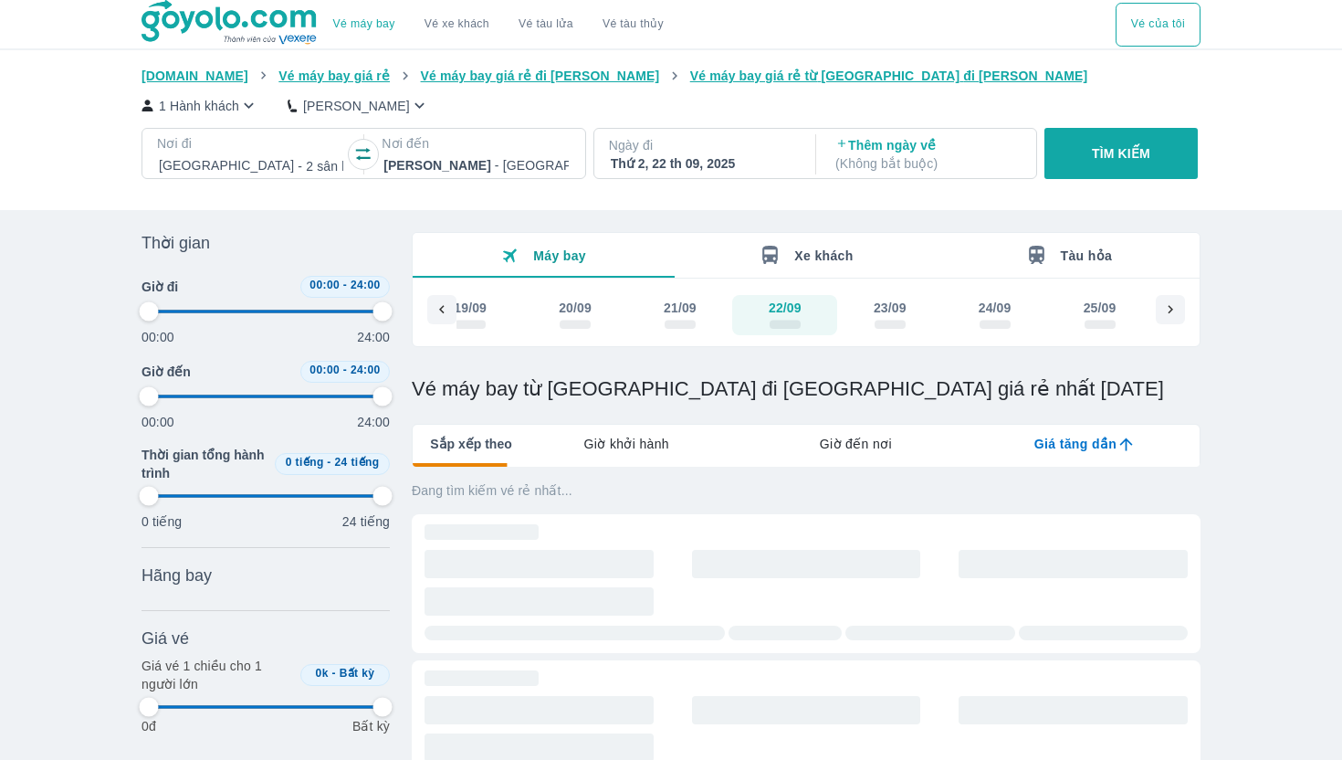
type input "97.9166666666667"
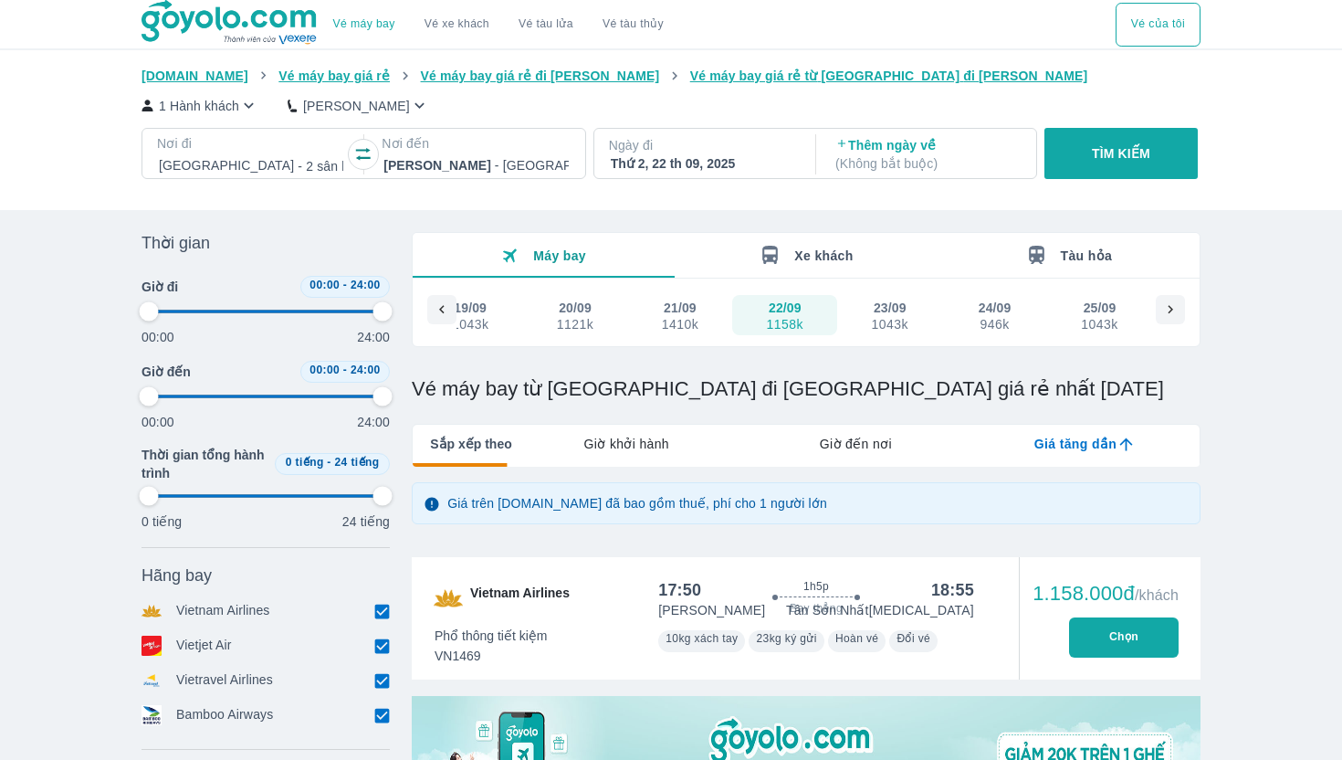
type input "97.9166666666667"
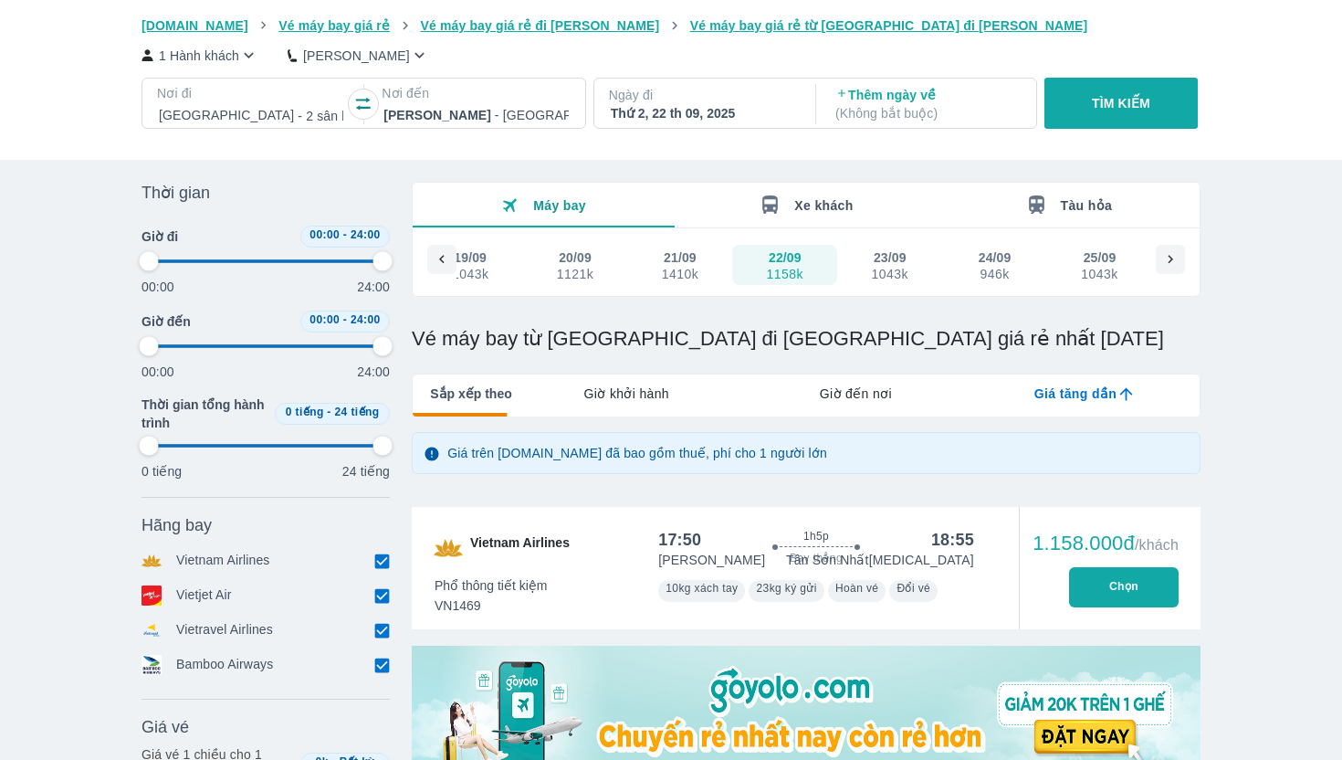
type input "97.9166666666667"
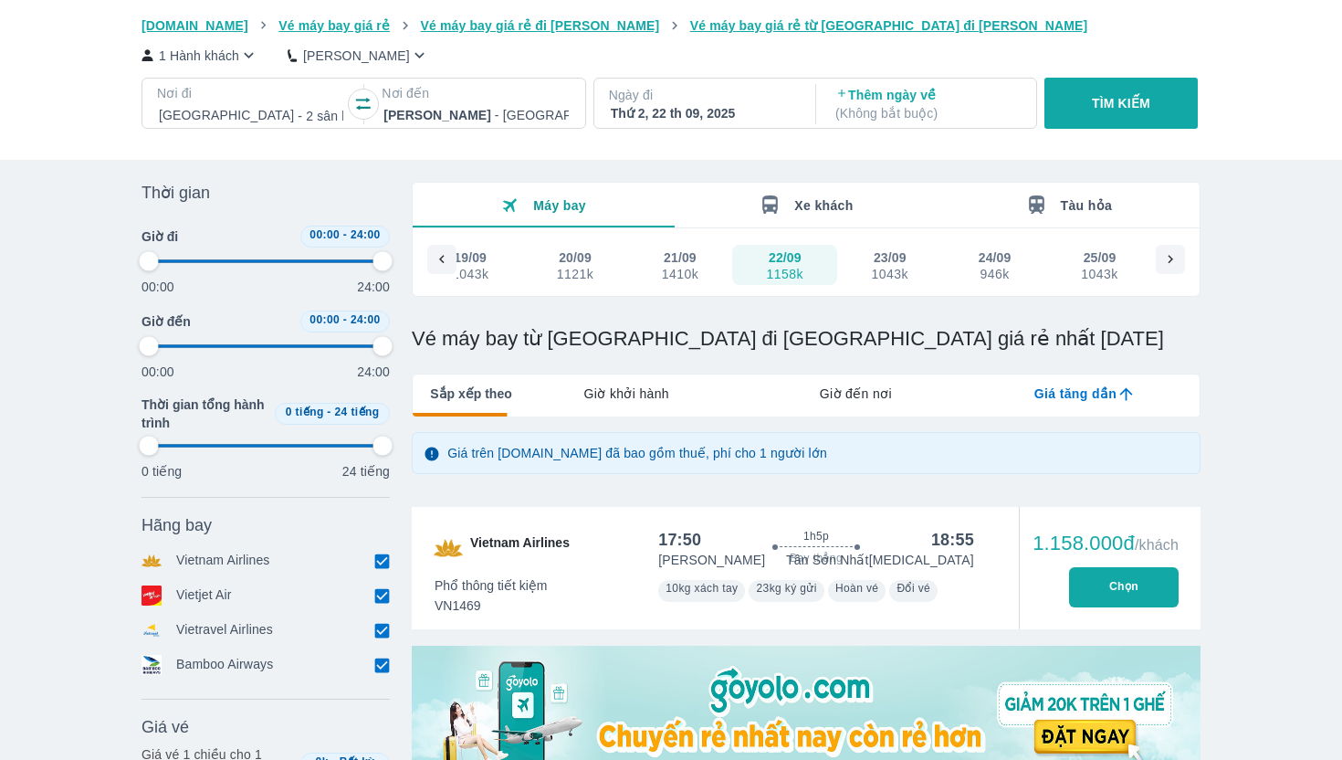
type input "97.9166666666667"
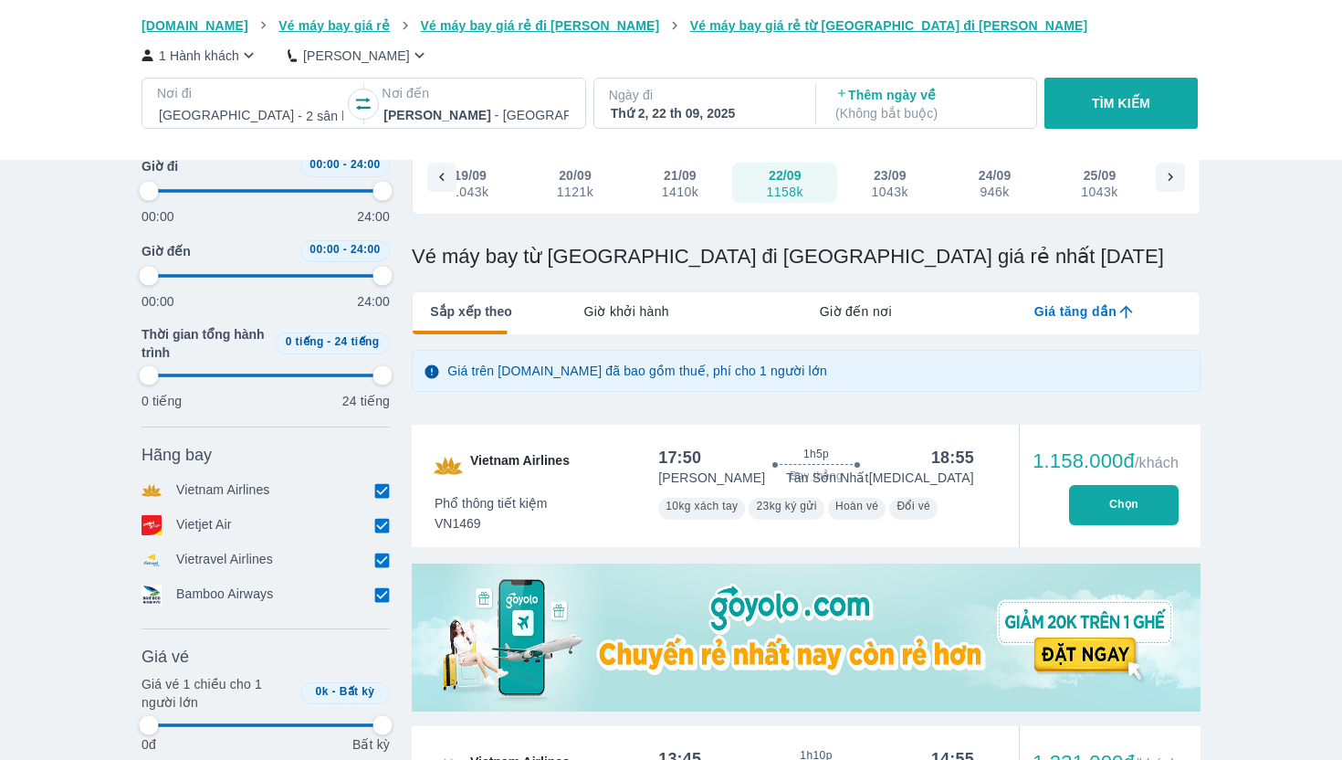
click at [1136, 510] on button "Chọn" at bounding box center [1124, 505] width 110 height 40
type input "97.9166666666667"
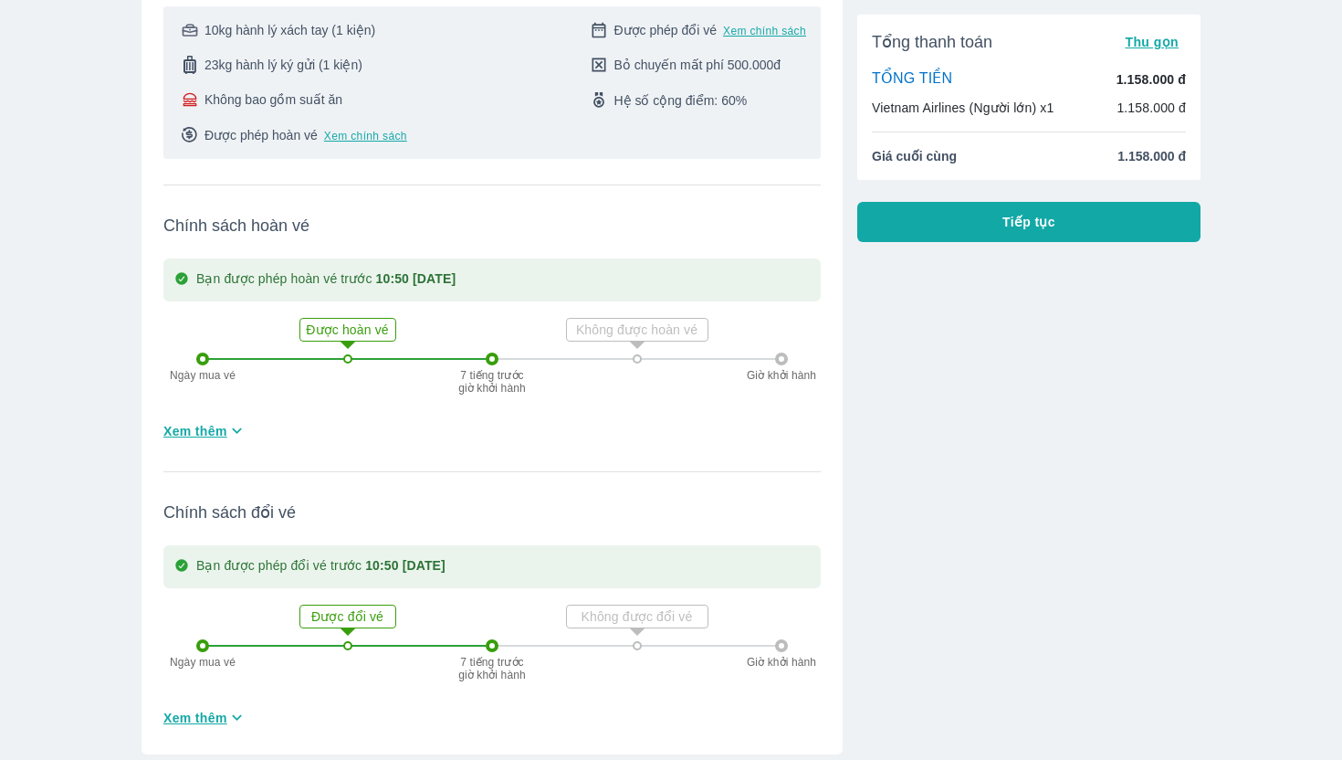
scroll to position [443, 0]
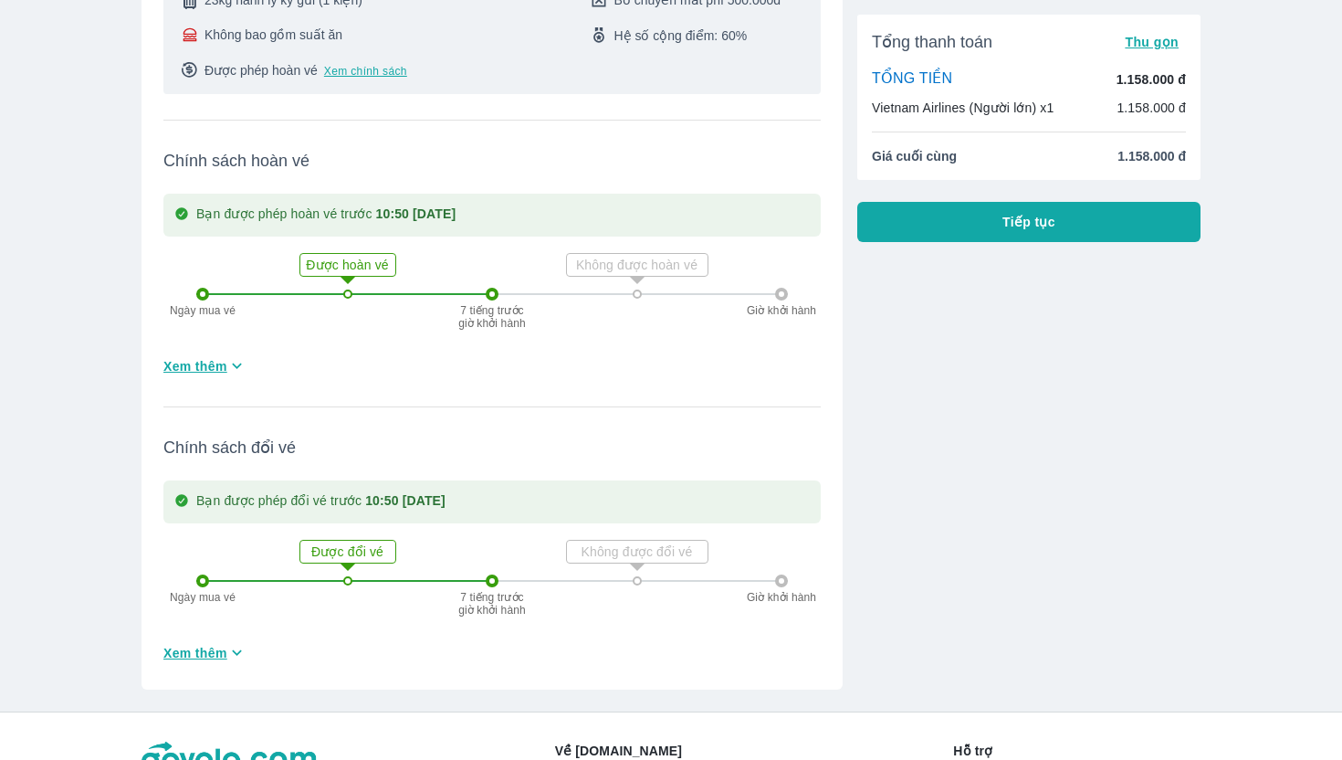
click at [204, 357] on span "Xem thêm" at bounding box center [195, 366] width 64 height 18
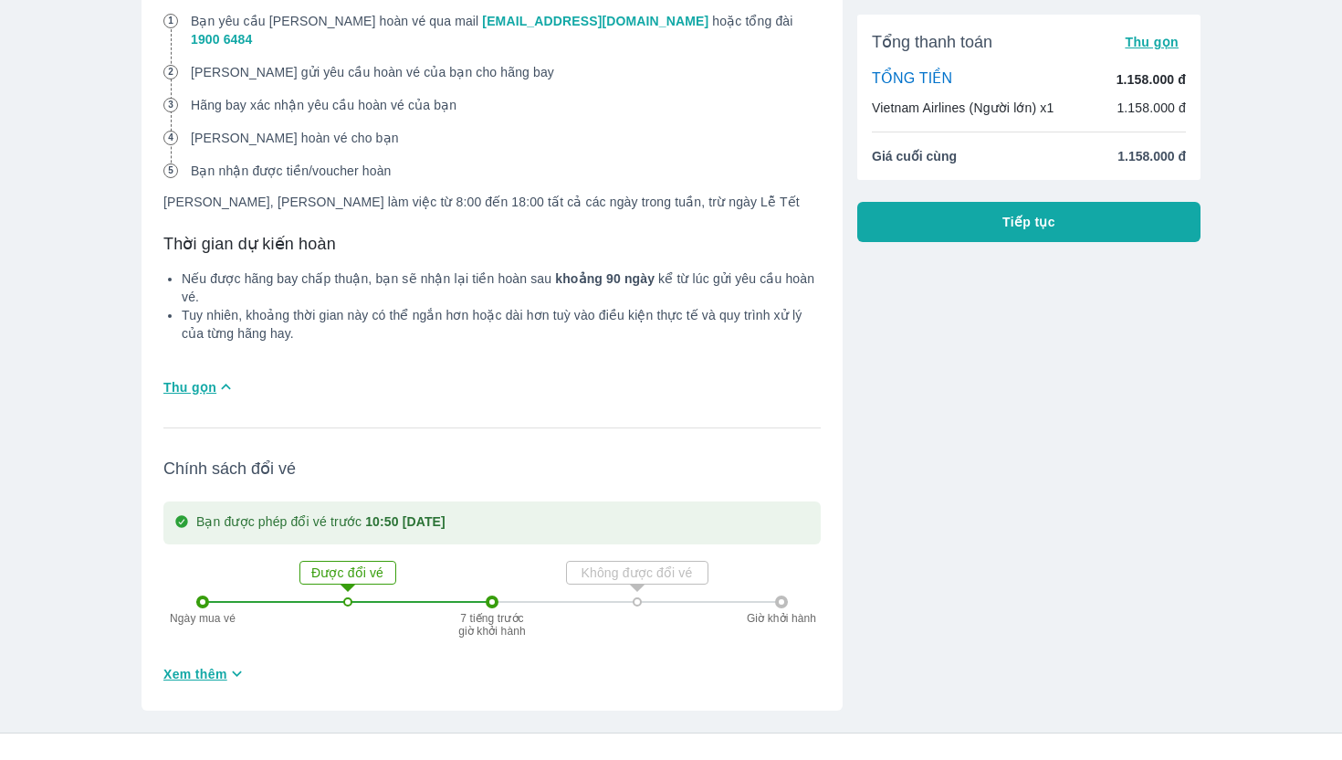
scroll to position [1640, 0]
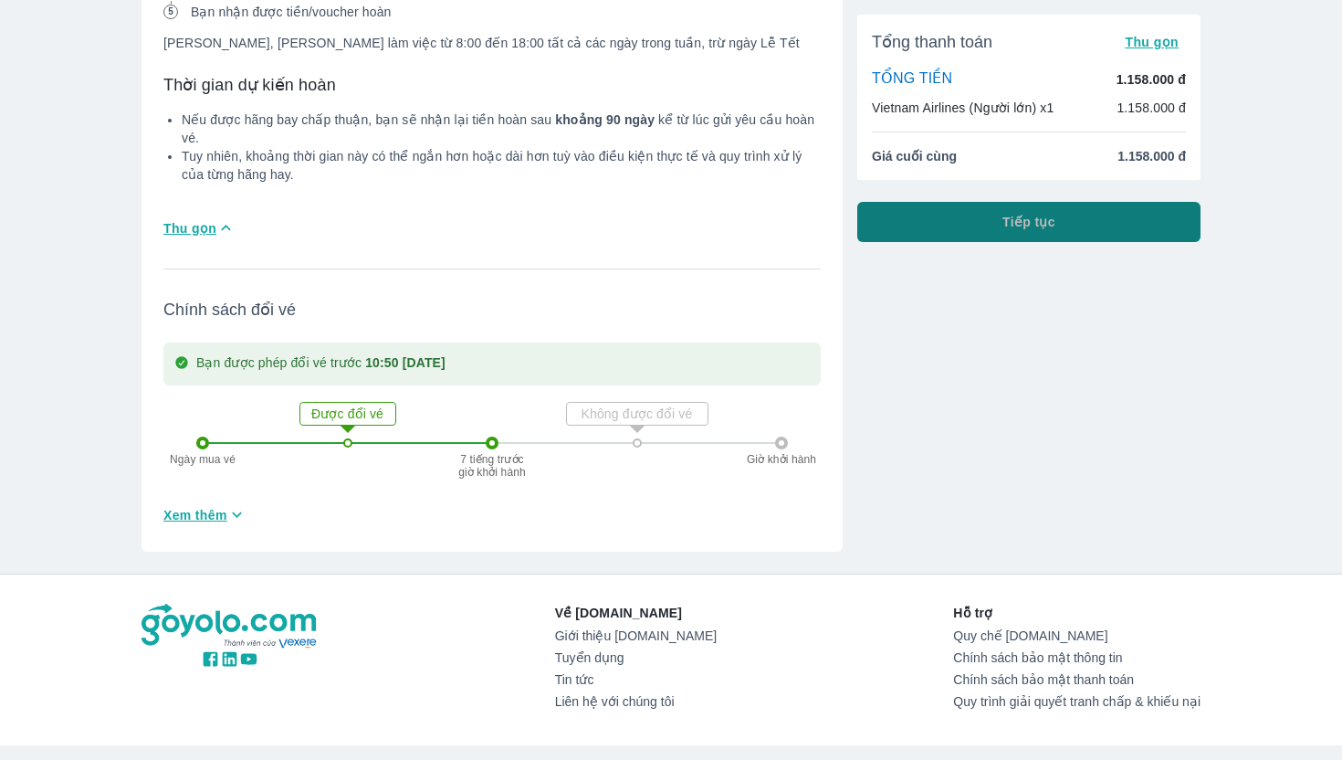
click at [985, 223] on button "Tiếp tục" at bounding box center [1028, 222] width 343 height 40
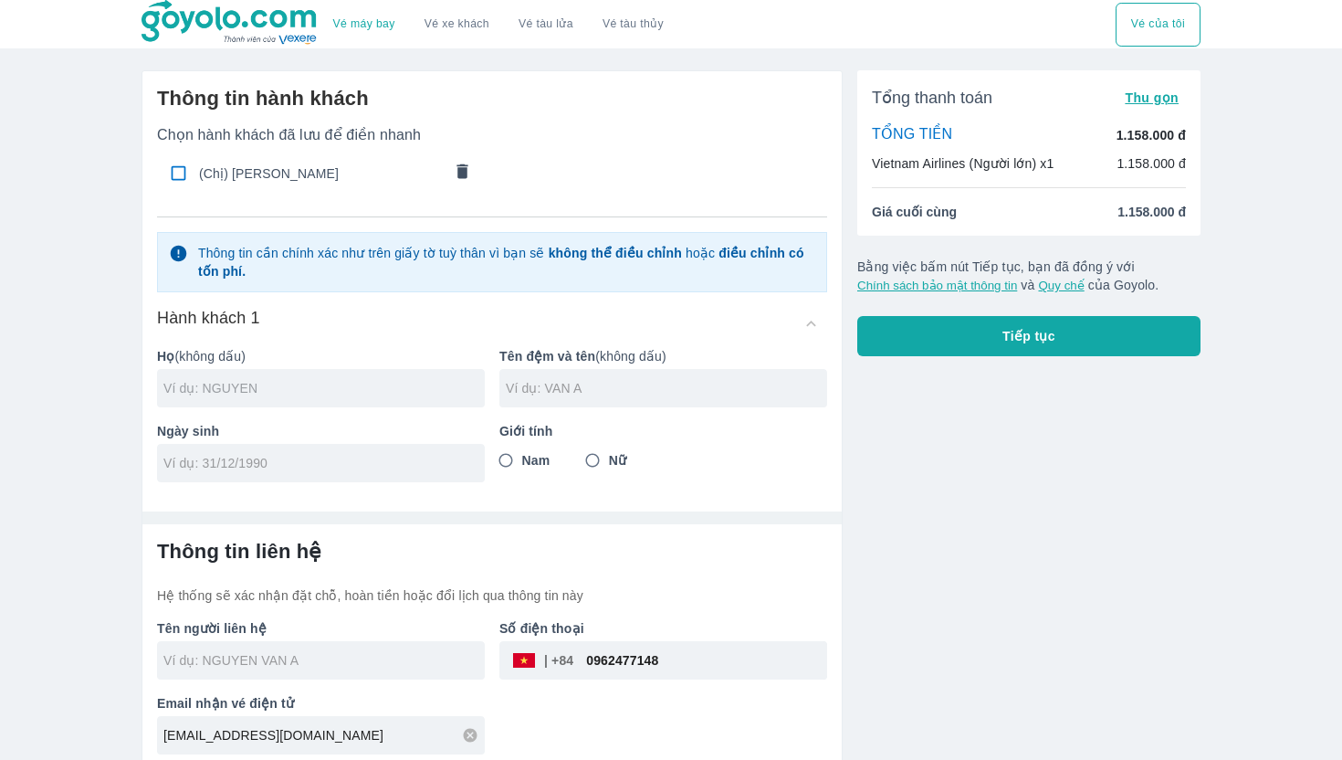
click at [410, 396] on input "text" at bounding box center [323, 388] width 321 height 18
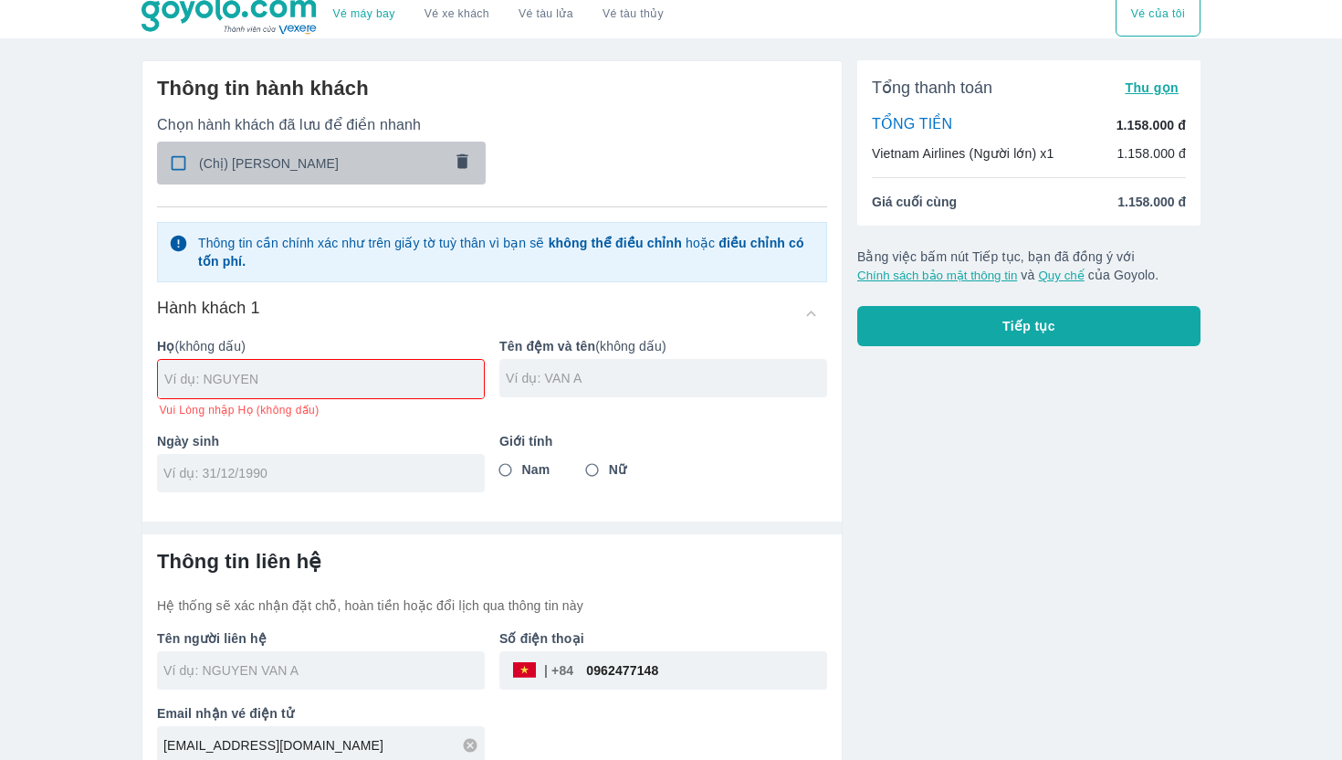
click at [181, 172] on input "checkbox" at bounding box center [179, 163] width 36 height 36
checkbox input "true"
type input "NGUYEN"
type input "THI THUY VY"
type input "04/04/1999"
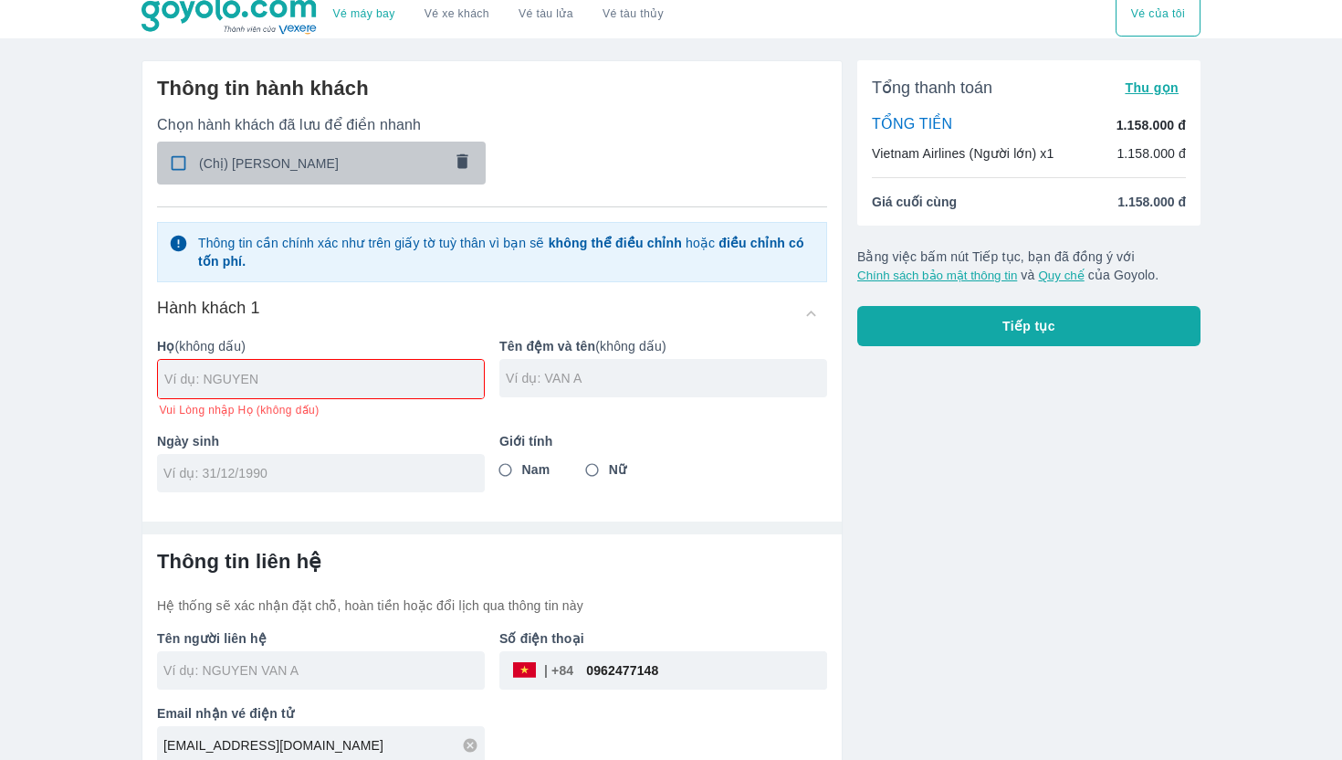
radio input "true"
type input "NGUYEN THI THUY VY"
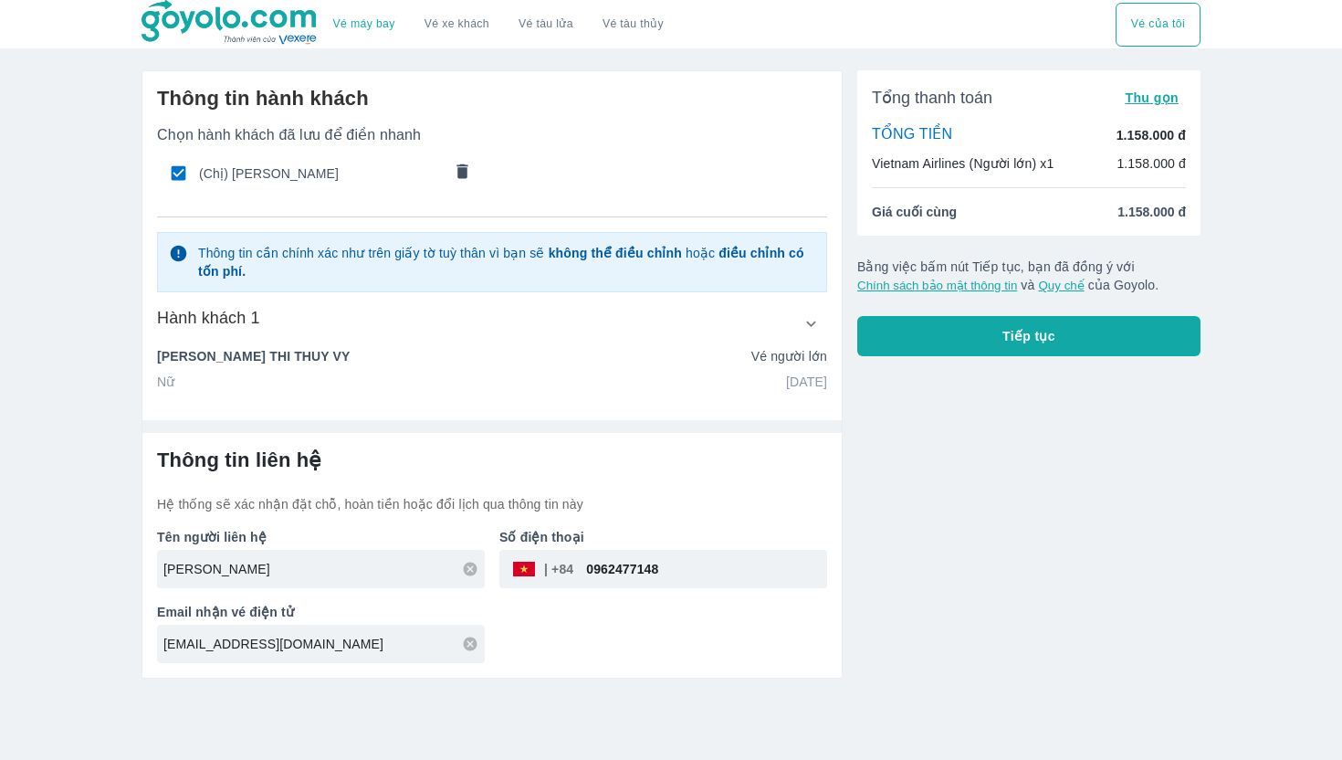
scroll to position [0, 0]
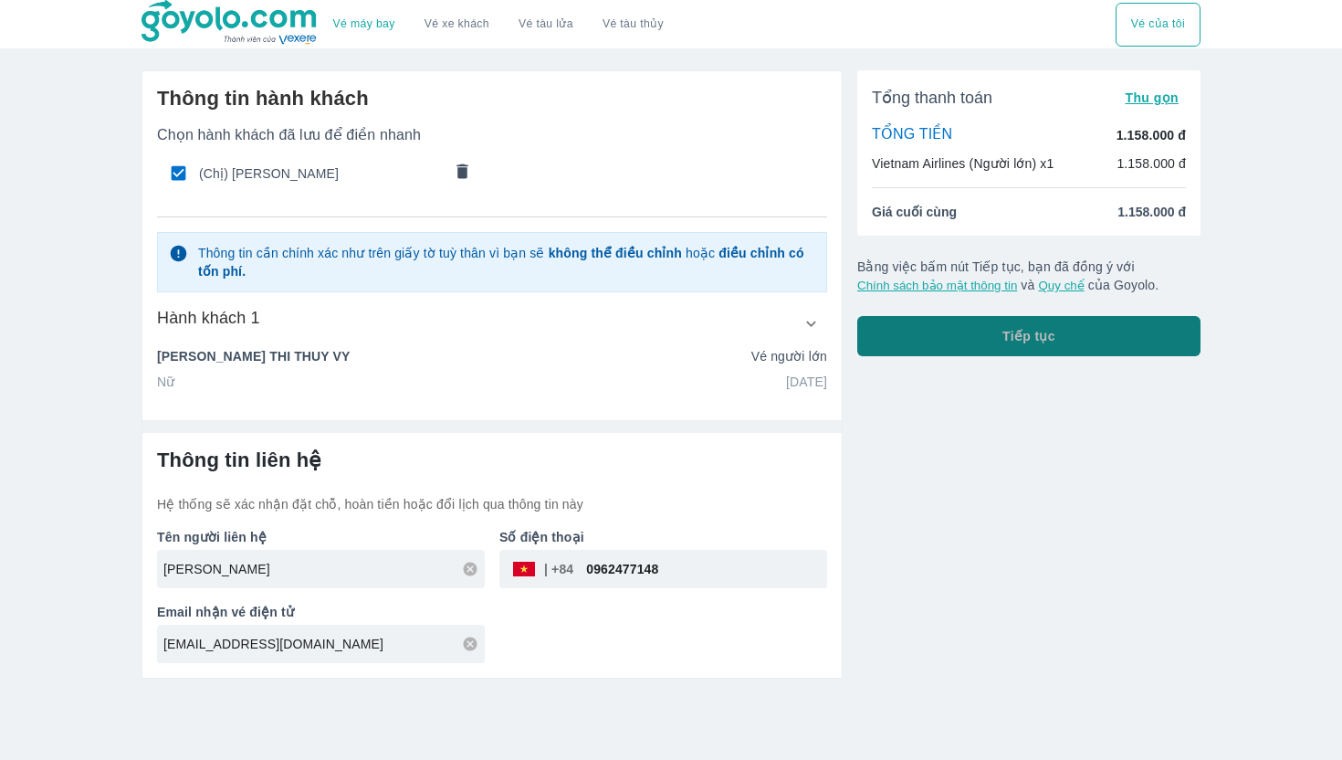
click at [916, 336] on button "Tiếp tục" at bounding box center [1028, 336] width 343 height 40
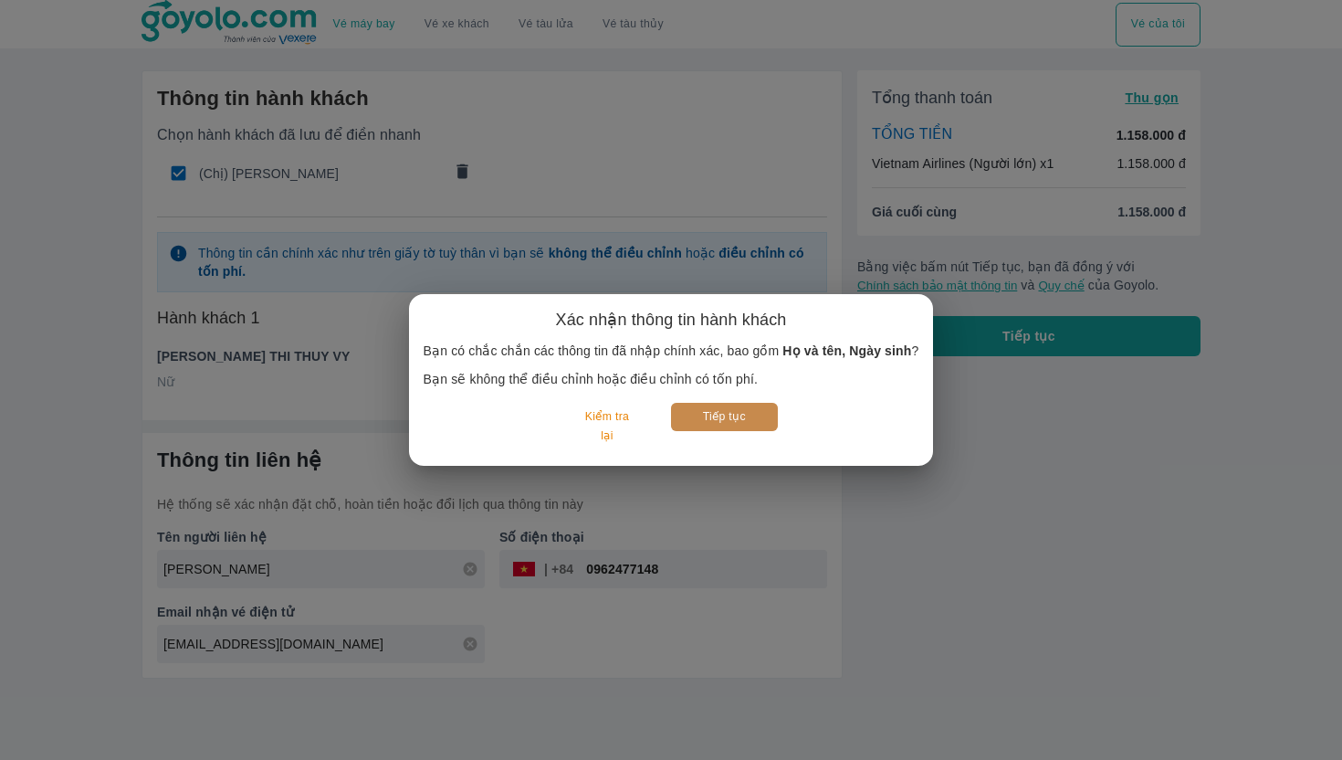
click at [734, 420] on button "Tiếp tục" at bounding box center [724, 417] width 107 height 28
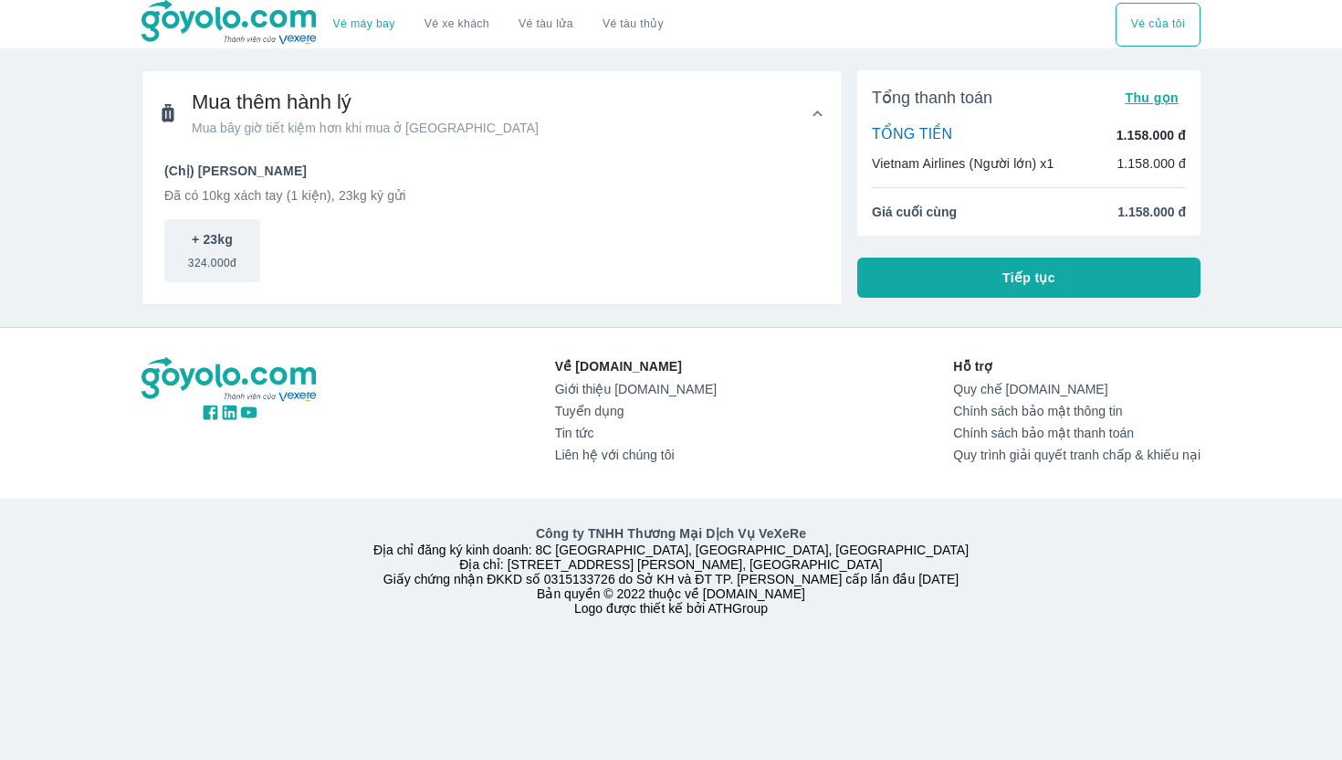
click at [1035, 277] on span "Tiếp tục" at bounding box center [1028, 277] width 53 height 18
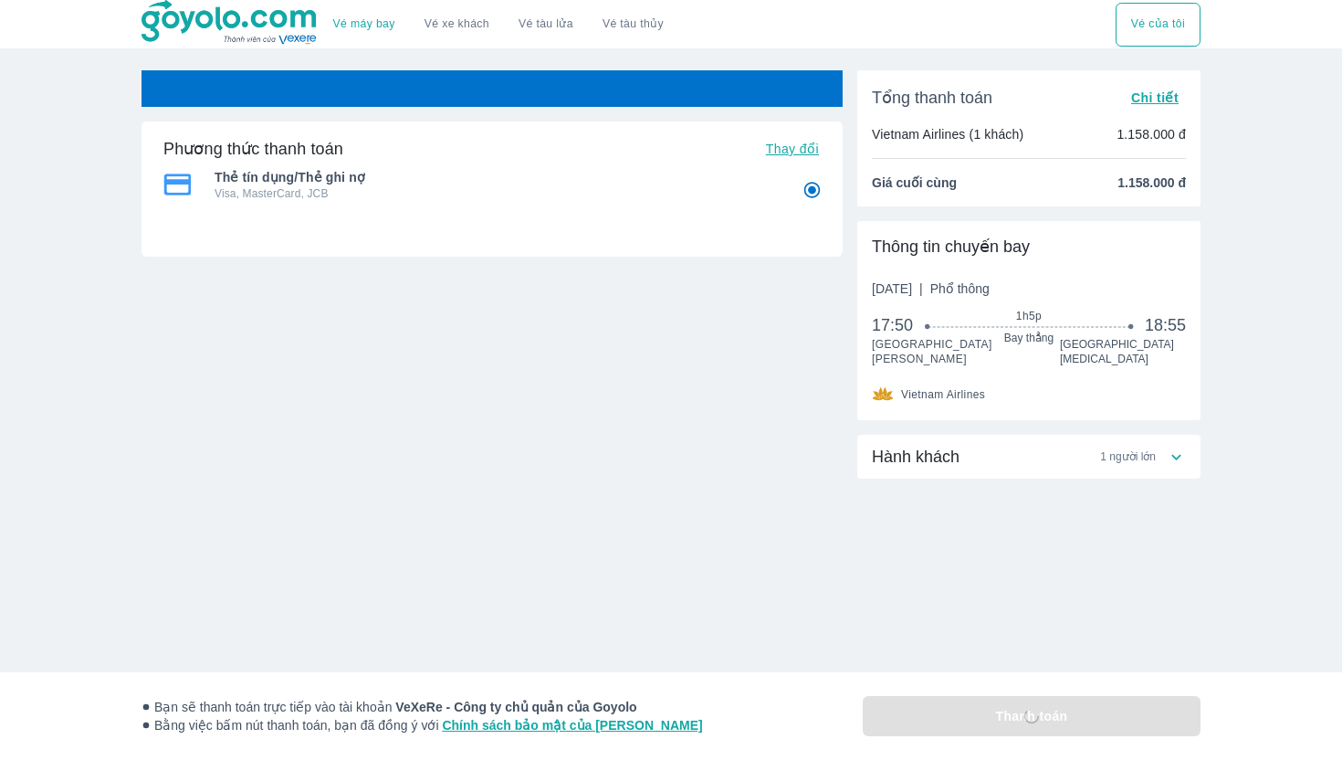
click at [944, 455] on span "Hành khách" at bounding box center [916, 456] width 88 height 22
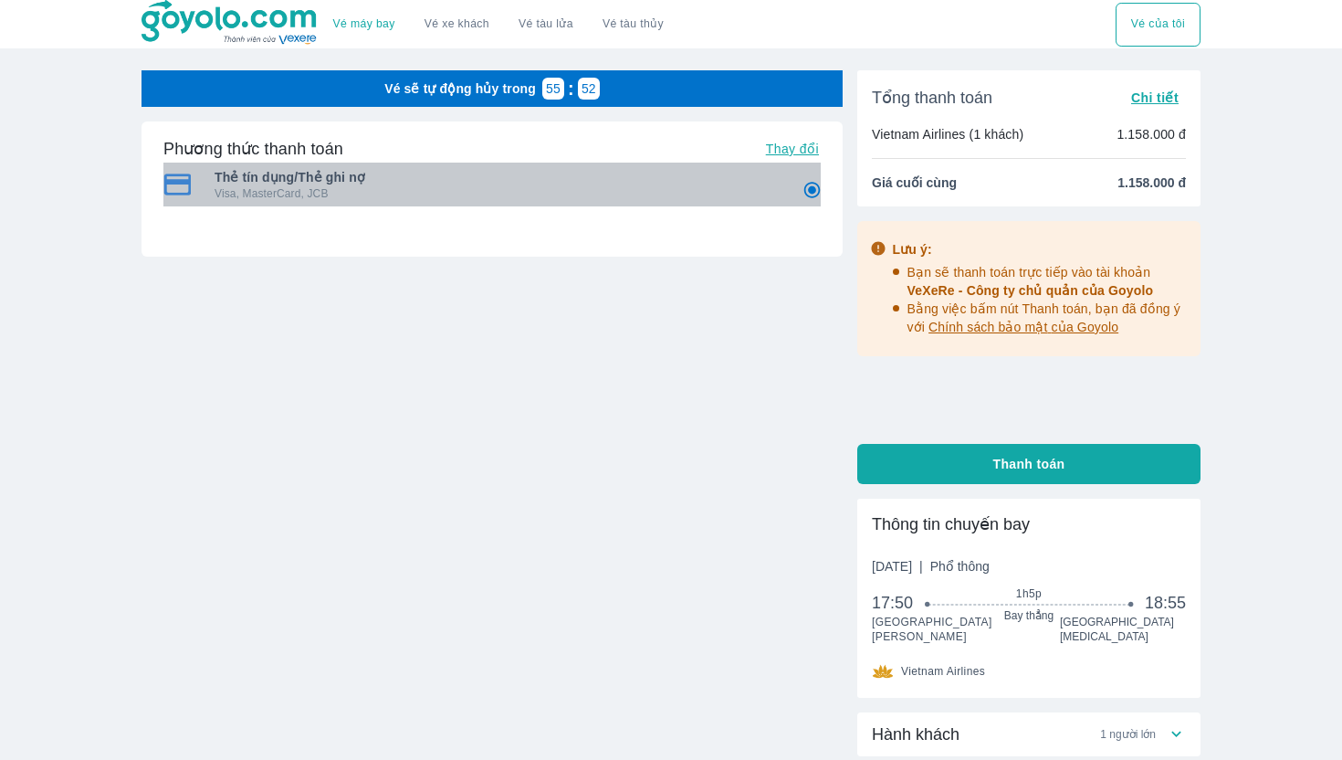
click at [665, 200] on p "Visa, MasterCard, JCB" at bounding box center [496, 193] width 562 height 15
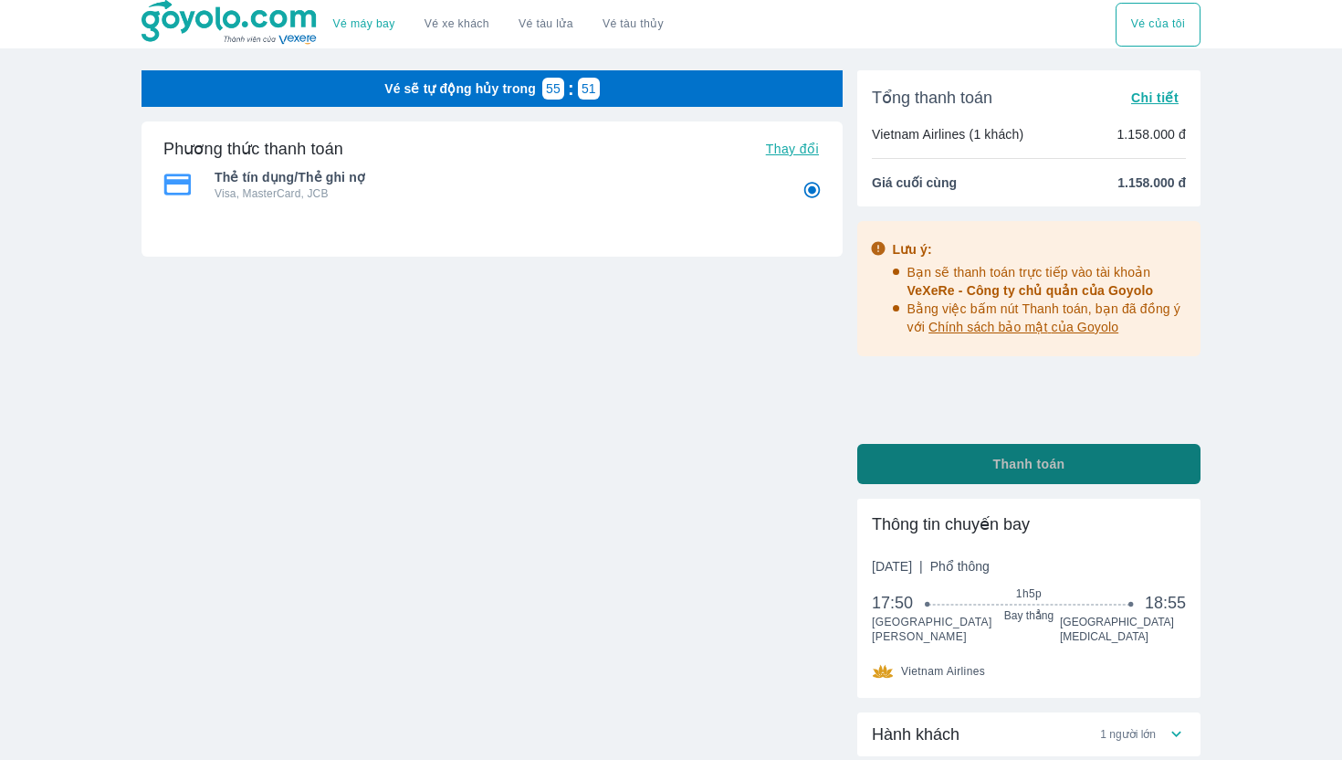
click at [963, 467] on button "Thanh toán" at bounding box center [1028, 464] width 343 height 40
radio input "false"
